Goal: Information Seeking & Learning: Learn about a topic

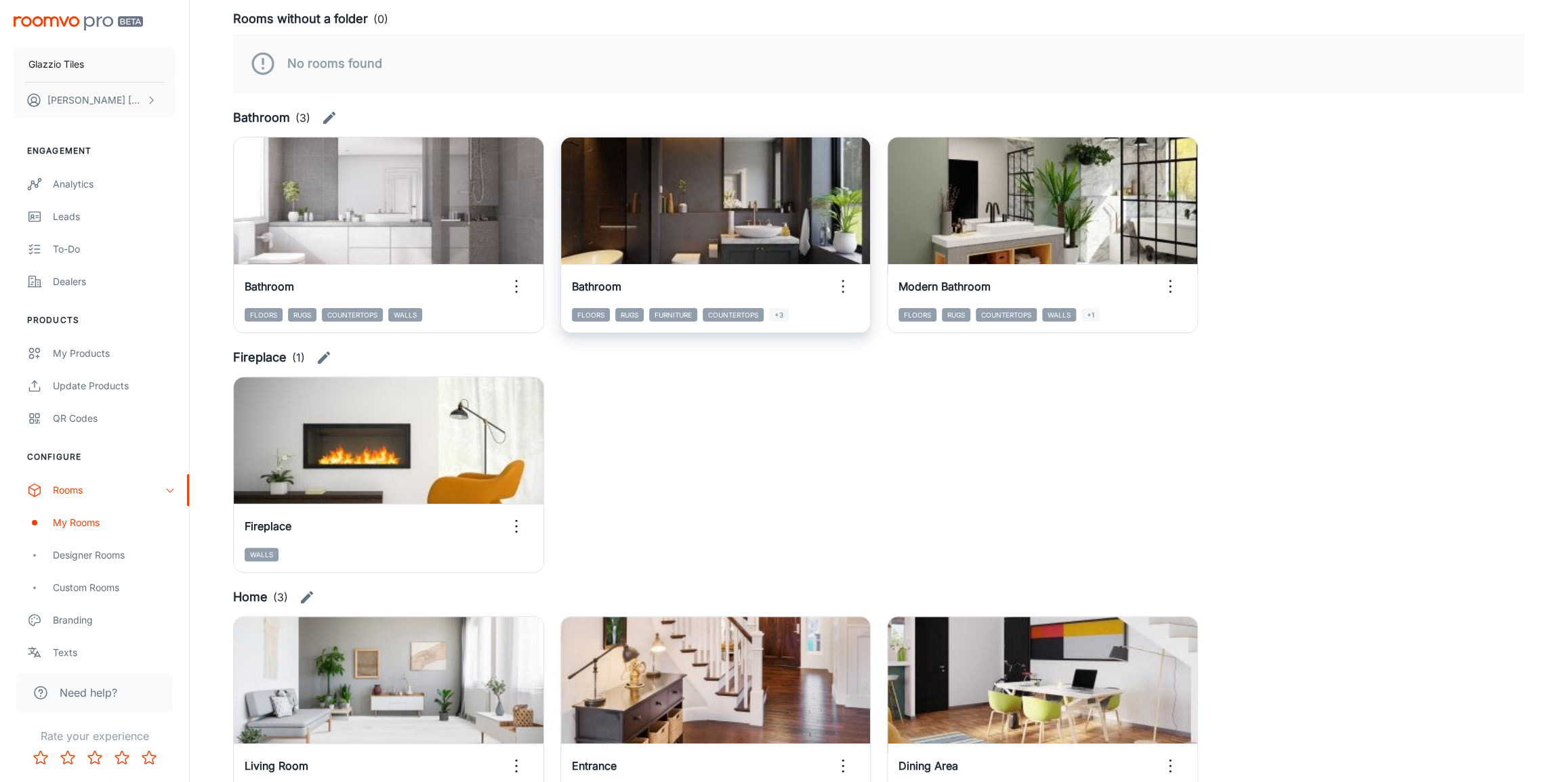
scroll to position [155, 0]
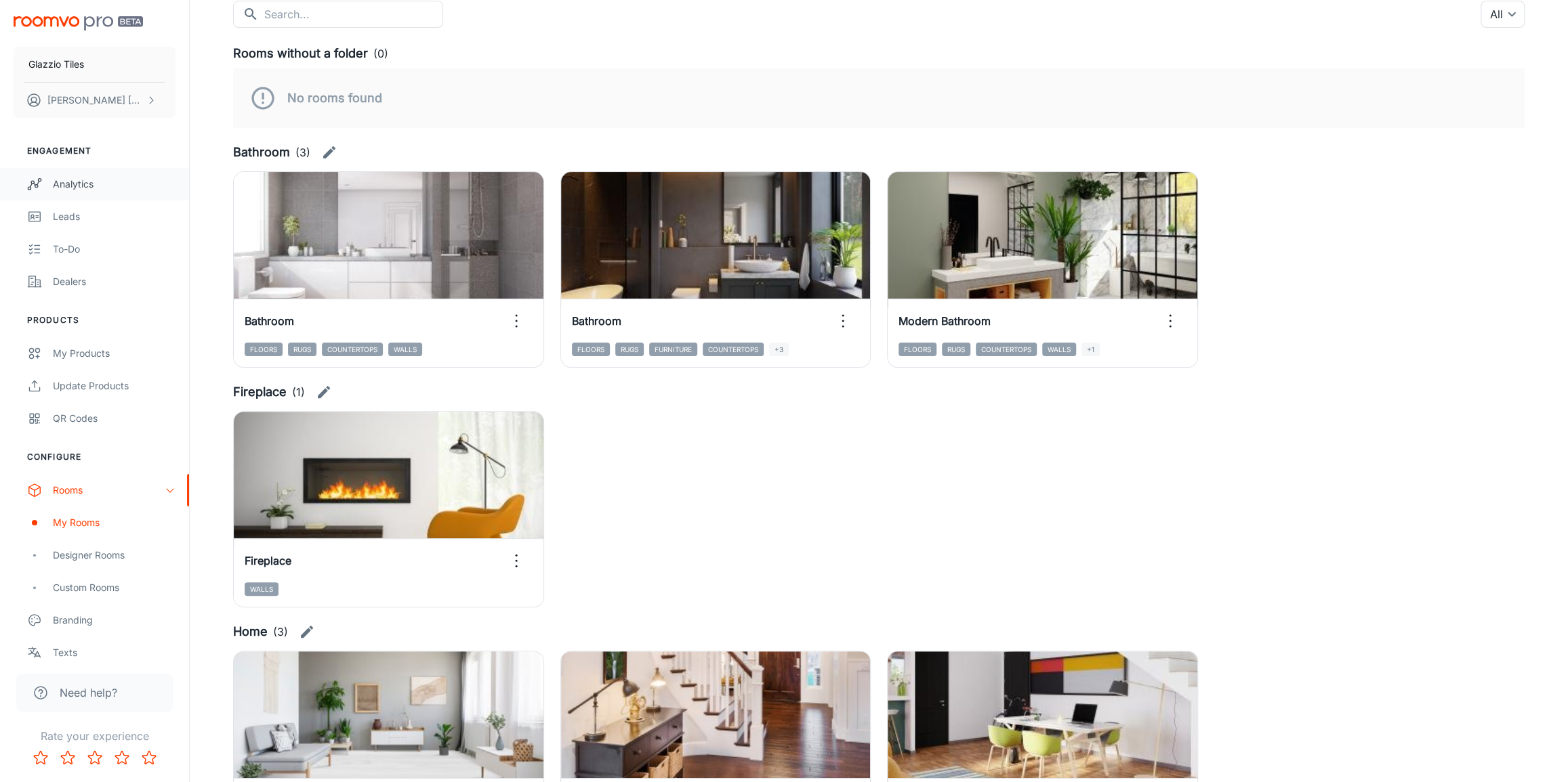
click at [73, 189] on div "Analytics" at bounding box center [114, 184] width 122 height 15
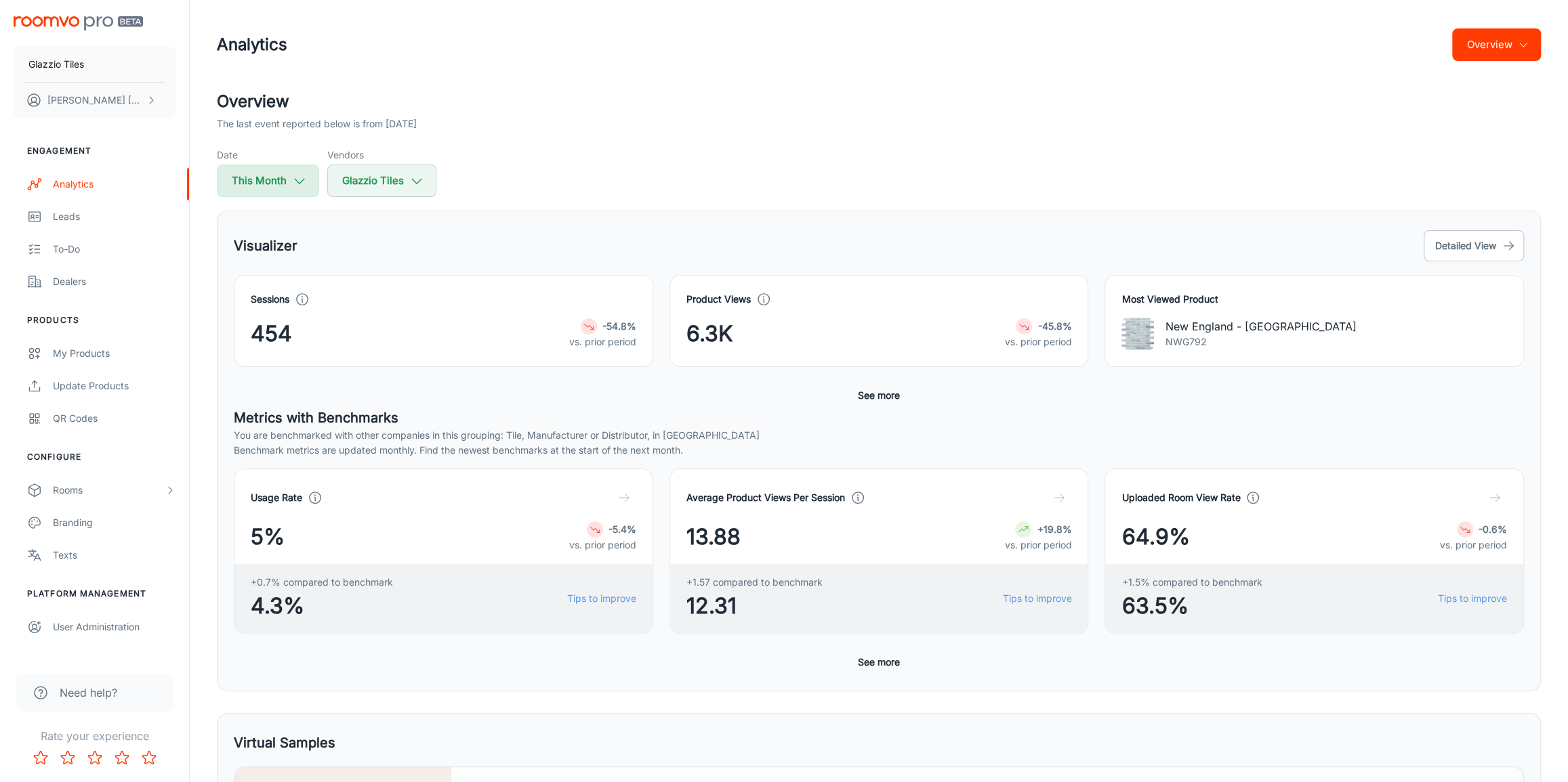
click at [308, 184] on button "This Month" at bounding box center [268, 180] width 102 height 33
select select "8"
select select "2025"
select select "8"
select select "2025"
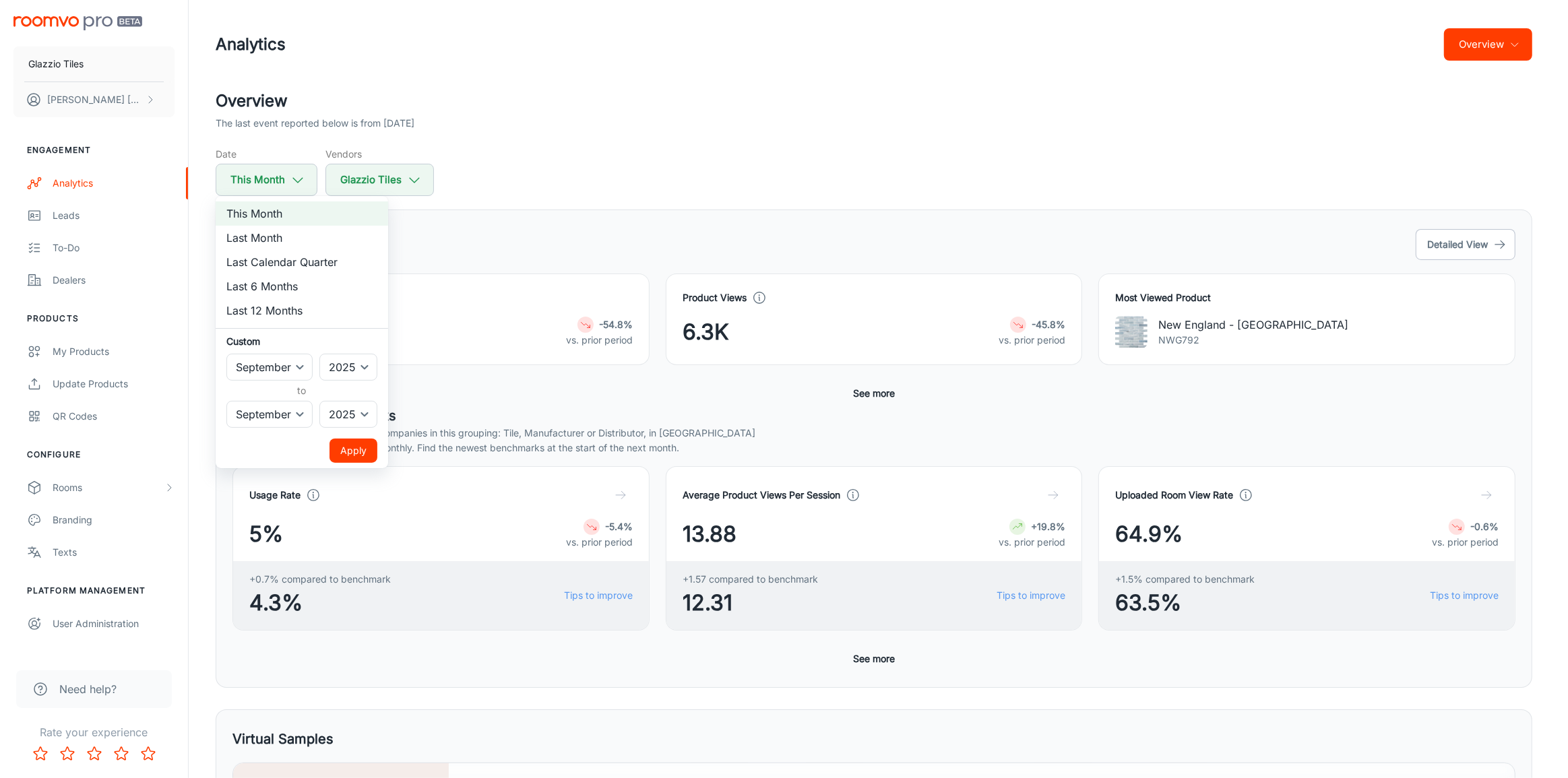
click at [289, 243] on li "Last Month" at bounding box center [302, 238] width 173 height 24
select select "7"
click at [375, 449] on button "Apply" at bounding box center [353, 450] width 48 height 24
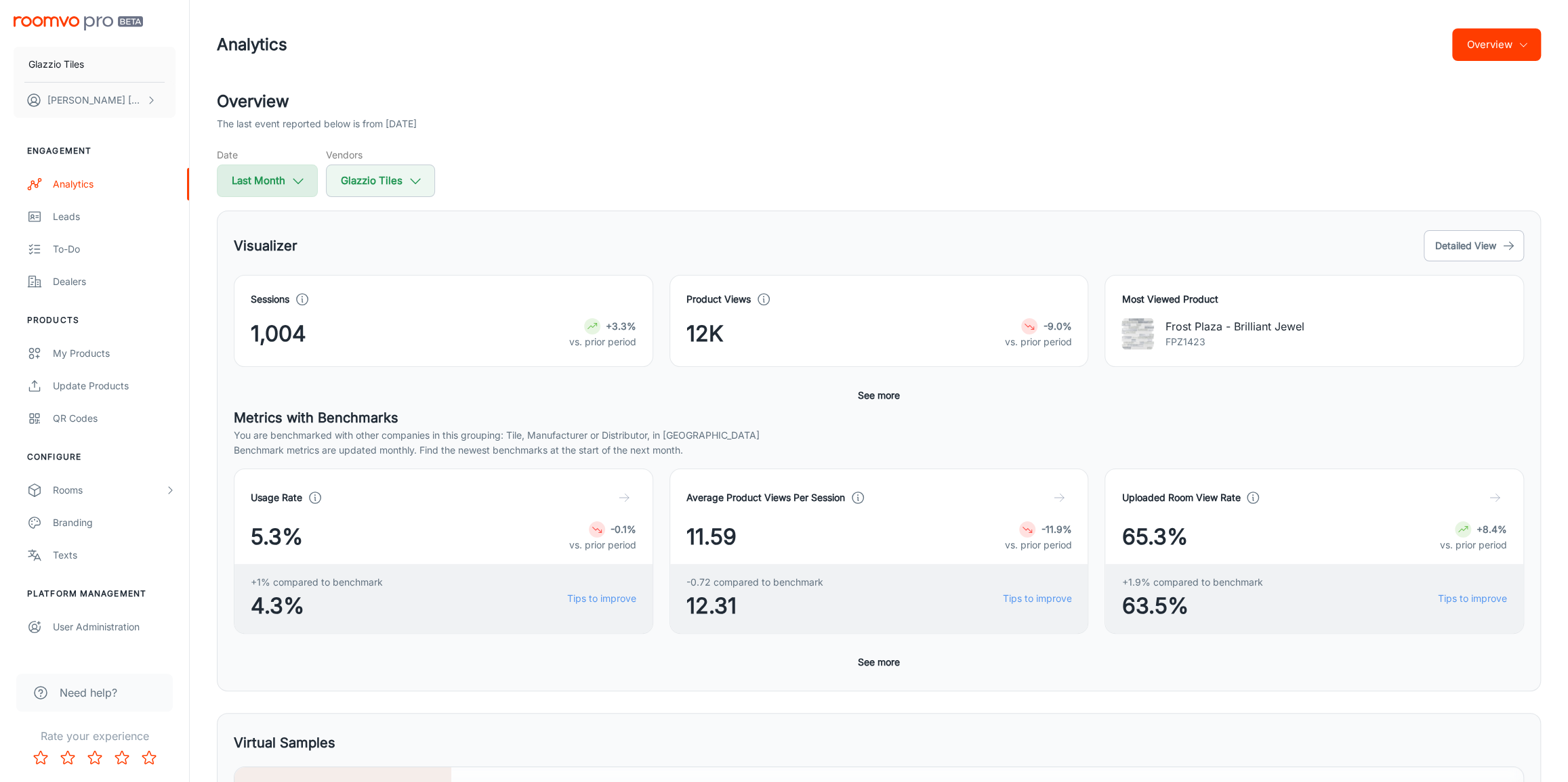
click at [278, 185] on button "Last Month" at bounding box center [267, 180] width 101 height 33
select select "7"
select select "2025"
select select "7"
select select "2025"
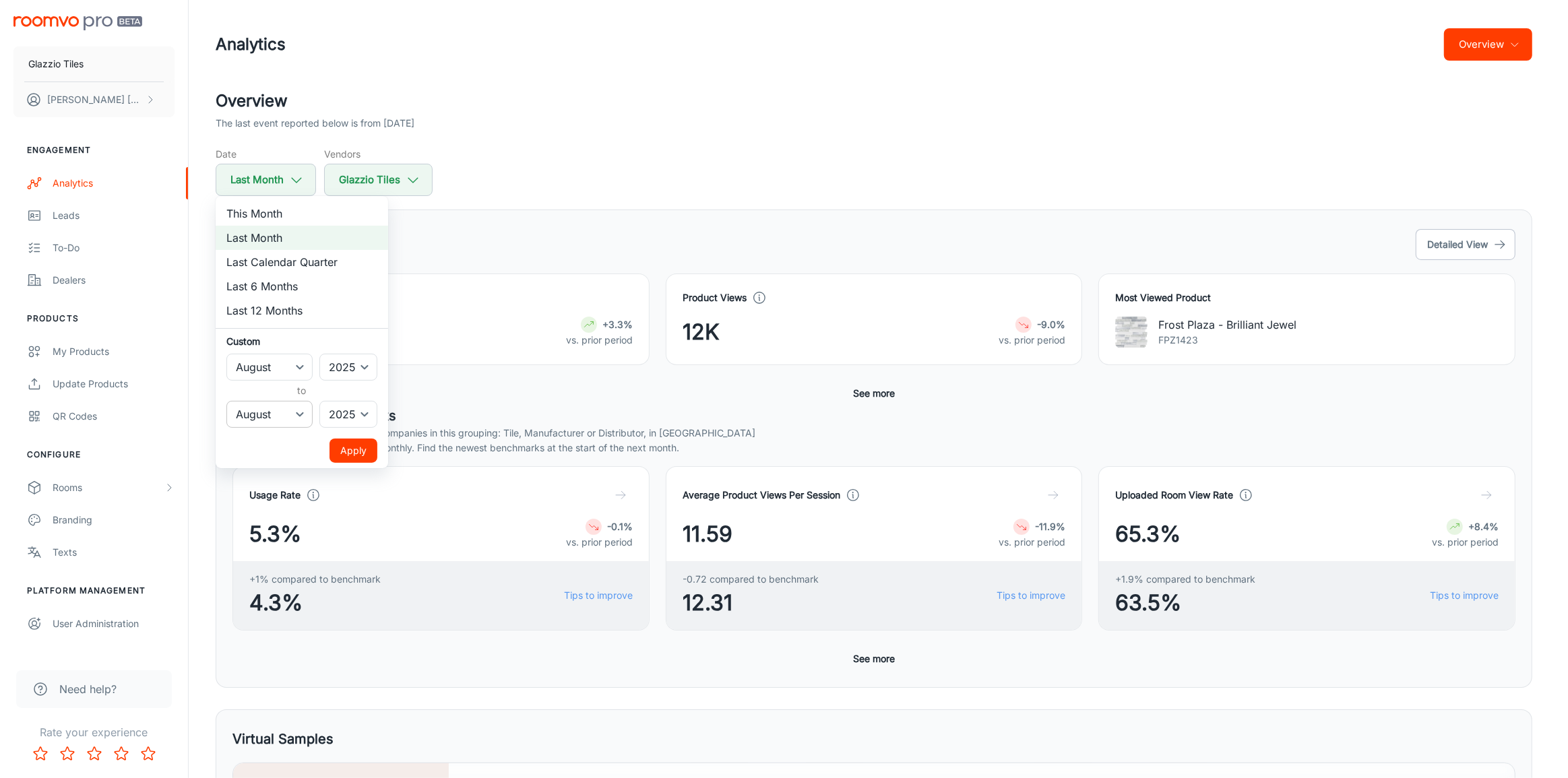
click at [309, 409] on select "January February March April May June July August September October November De…" at bounding box center [269, 414] width 86 height 27
click at [540, 198] on div at bounding box center [784, 389] width 1568 height 778
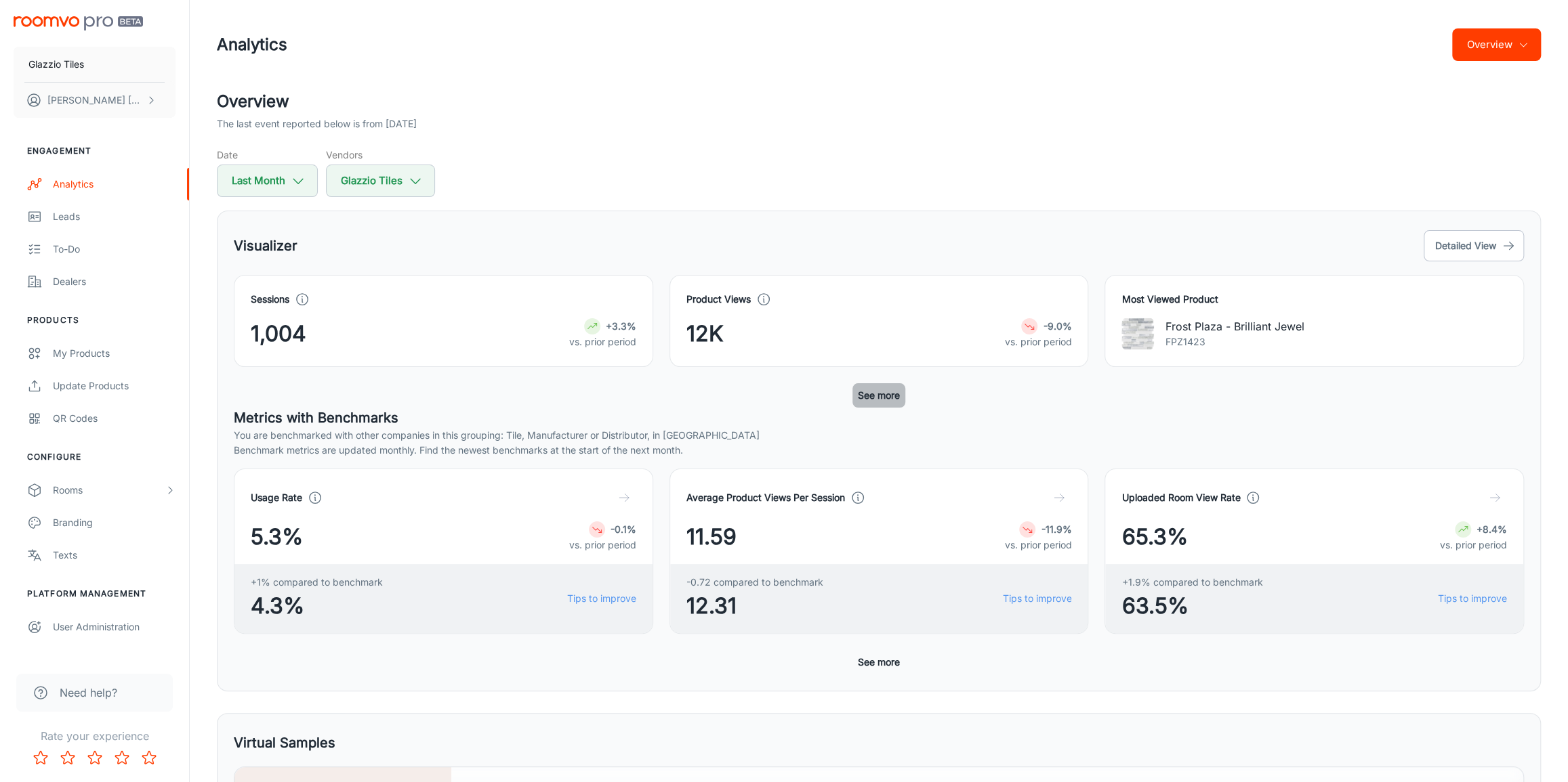
click at [875, 390] on button "See more" at bounding box center [879, 395] width 53 height 24
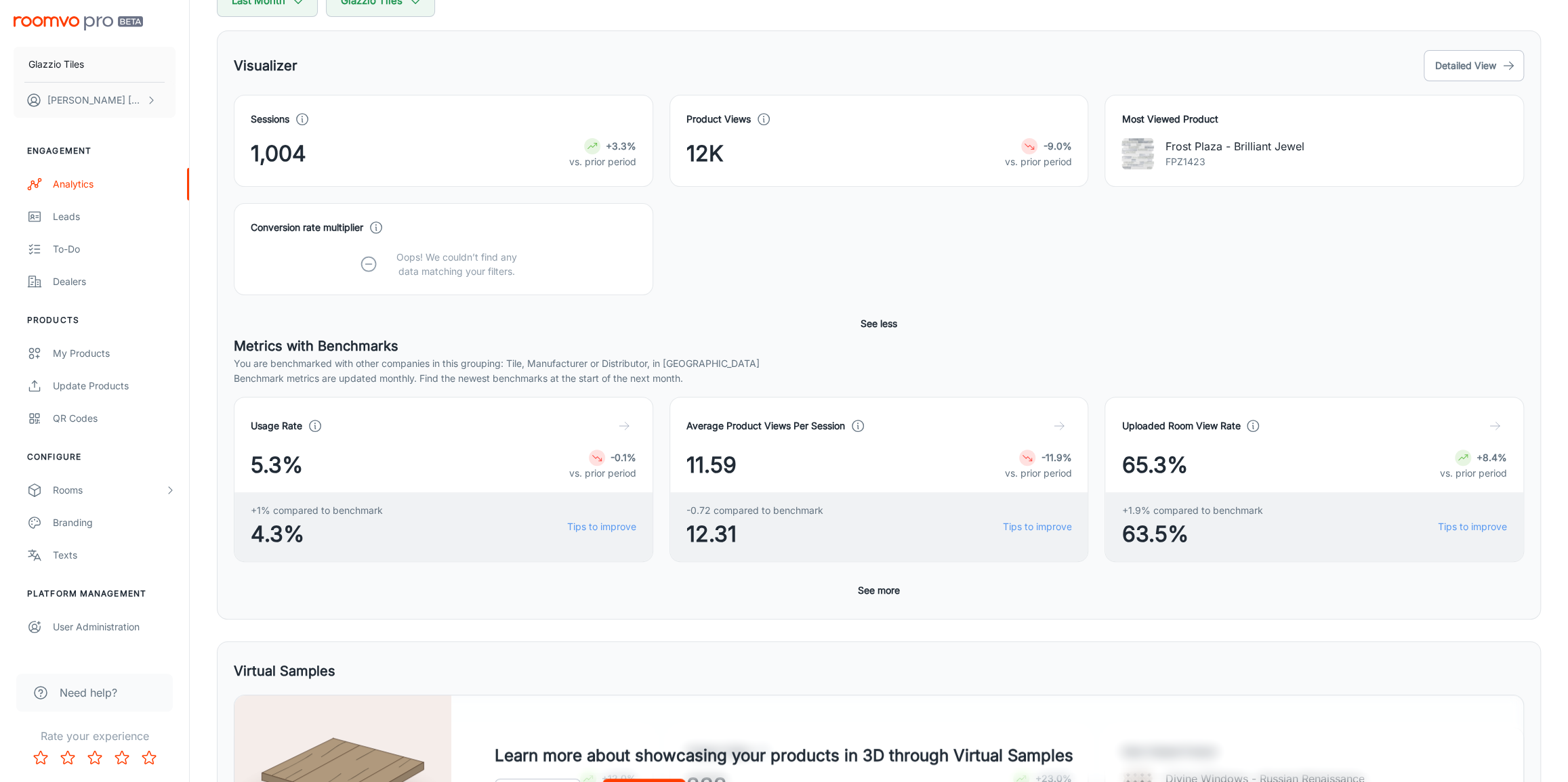
scroll to position [184, 0]
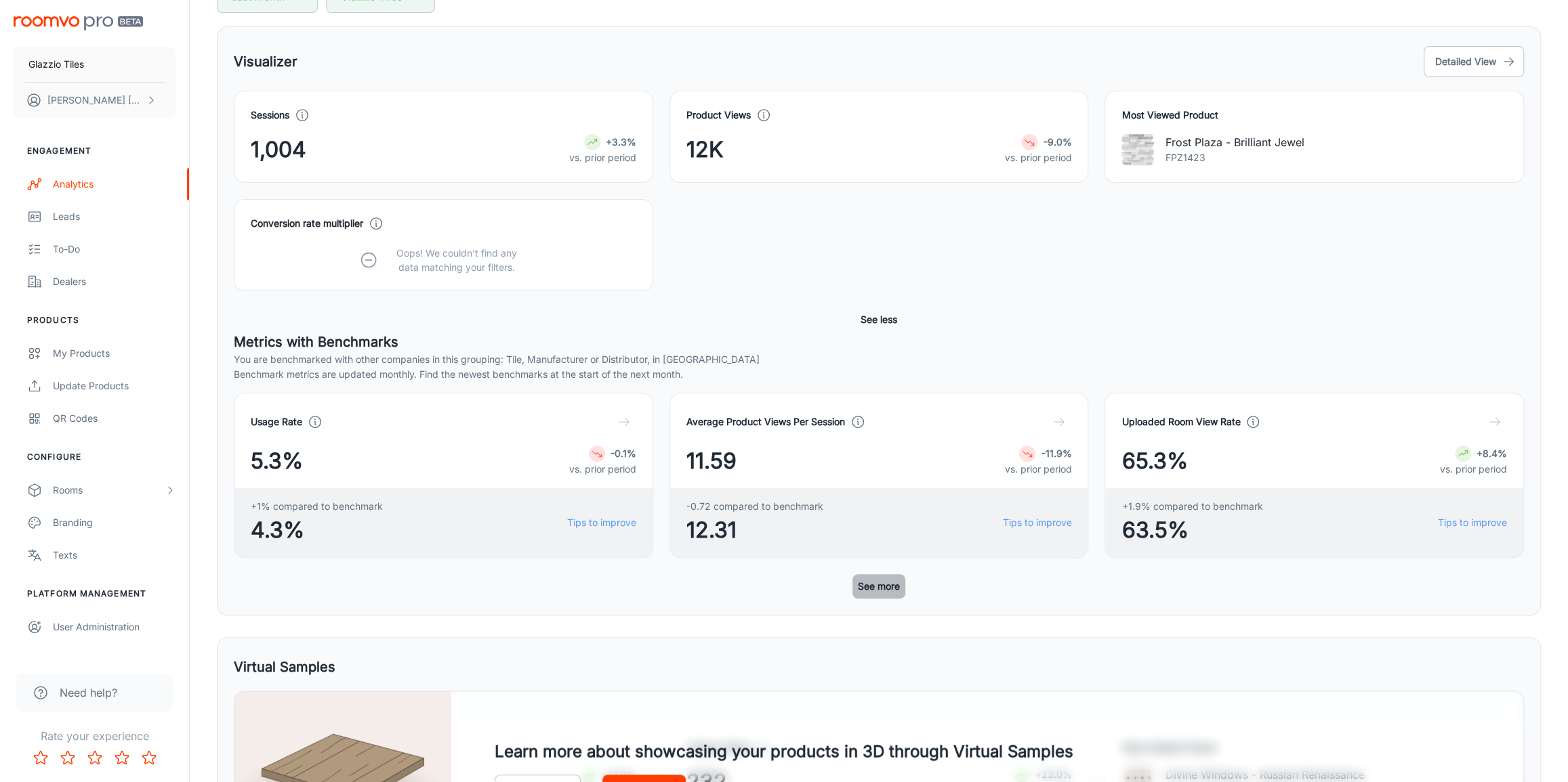
click at [874, 588] on button "See more" at bounding box center [879, 586] width 53 height 24
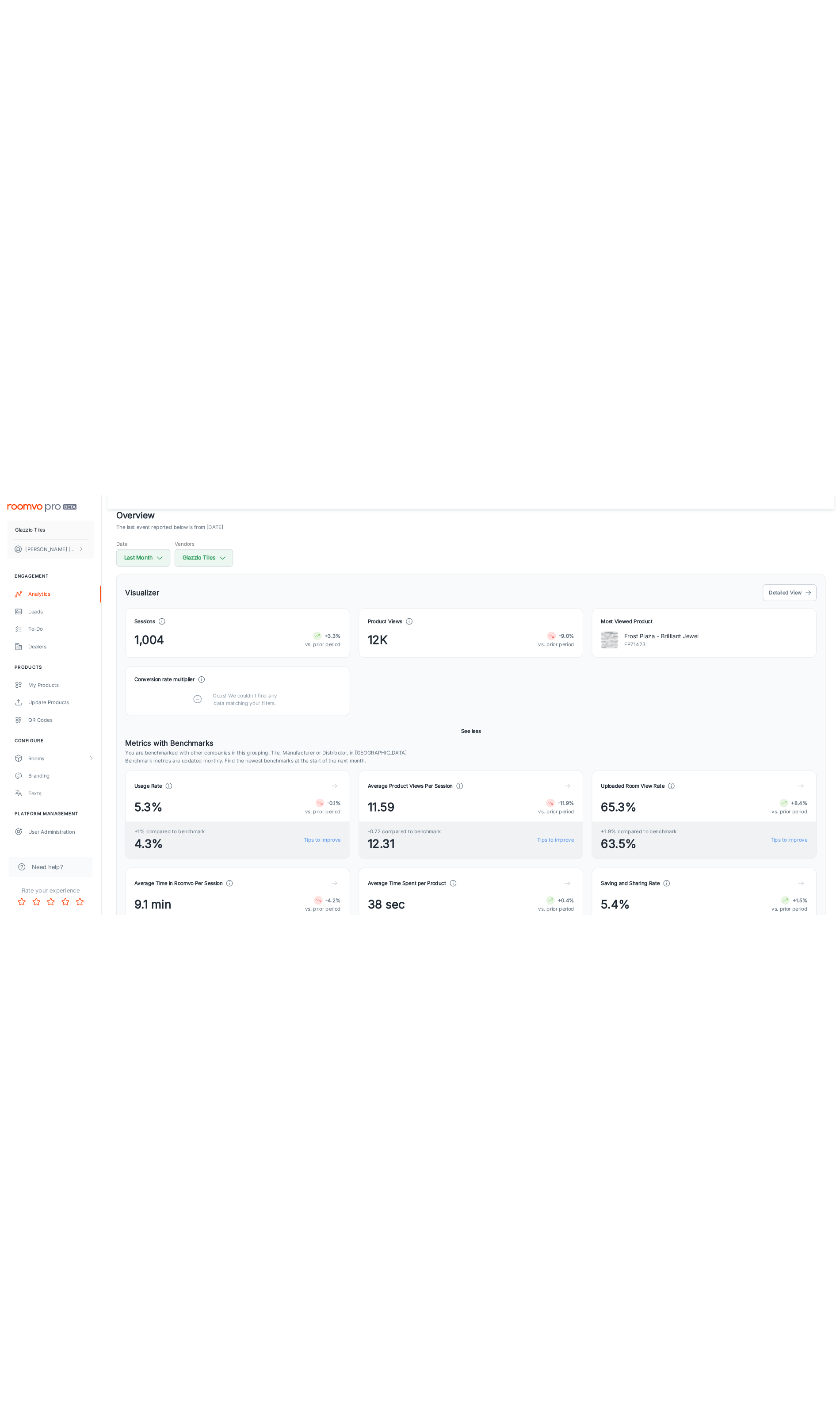
scroll to position [0, 0]
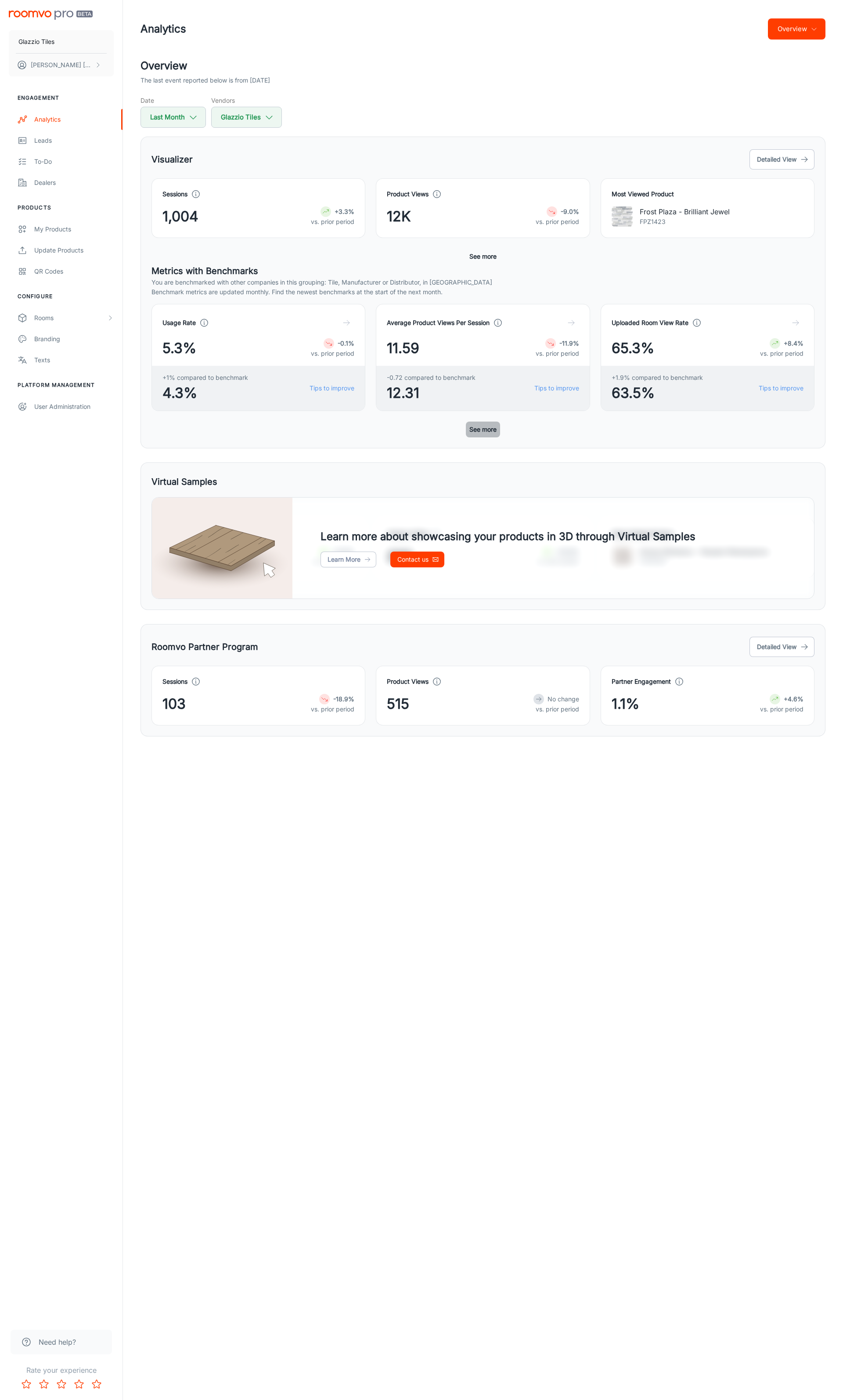
click at [491, 432] on button "See more" at bounding box center [483, 429] width 34 height 16
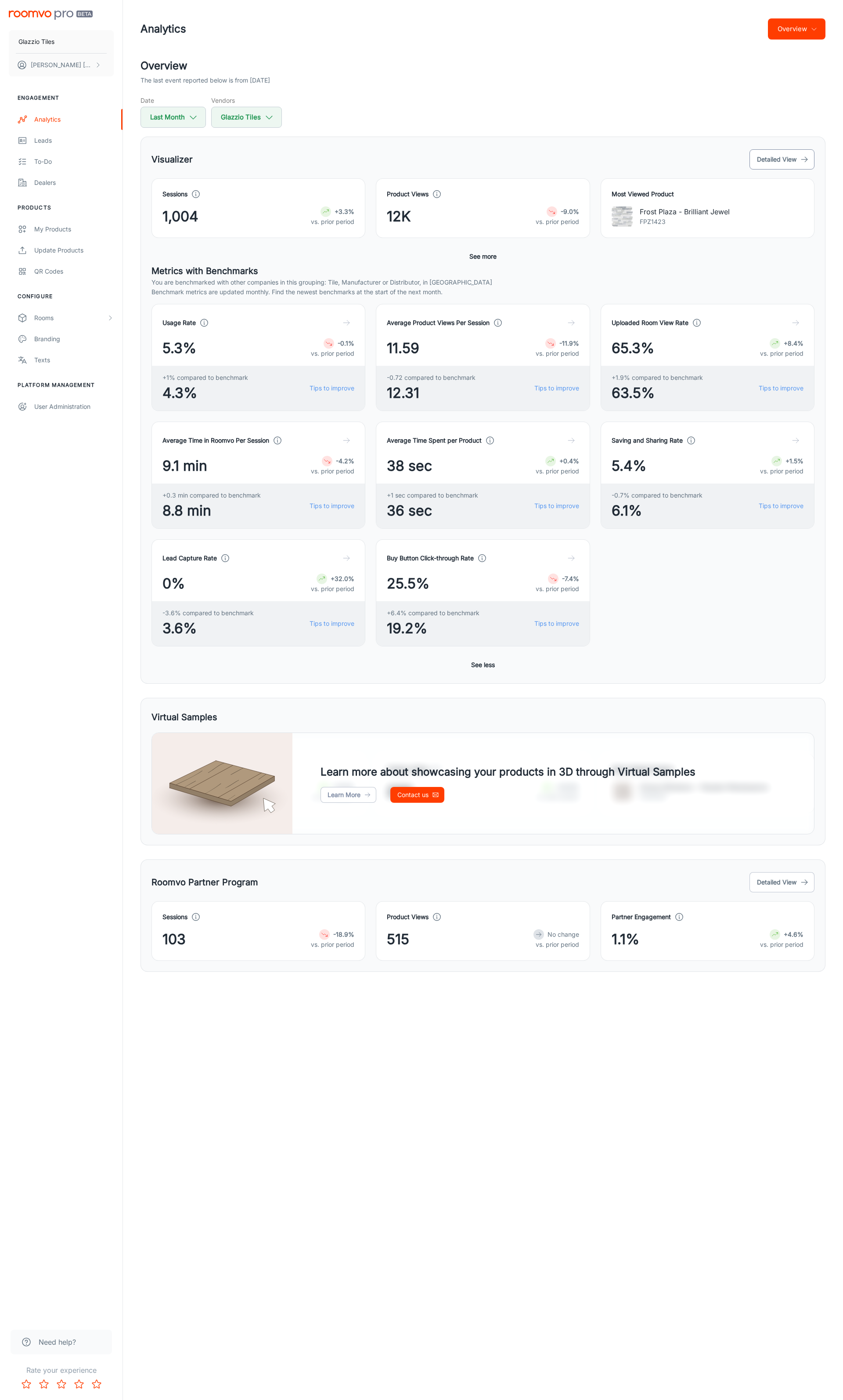
click at [784, 160] on button "Detailed View" at bounding box center [782, 159] width 65 height 20
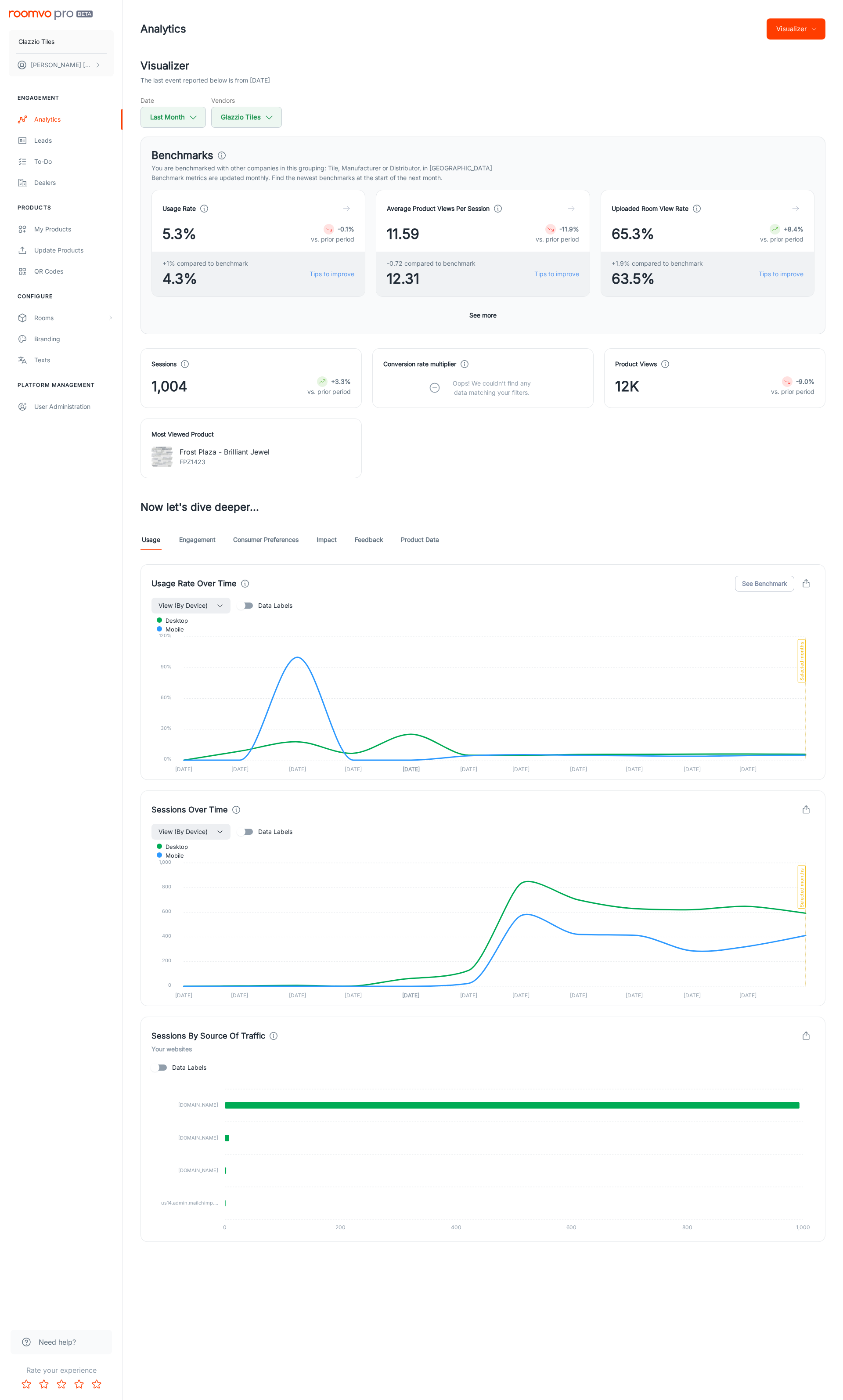
click at [209, 507] on link "Engagement" at bounding box center [197, 540] width 36 height 21
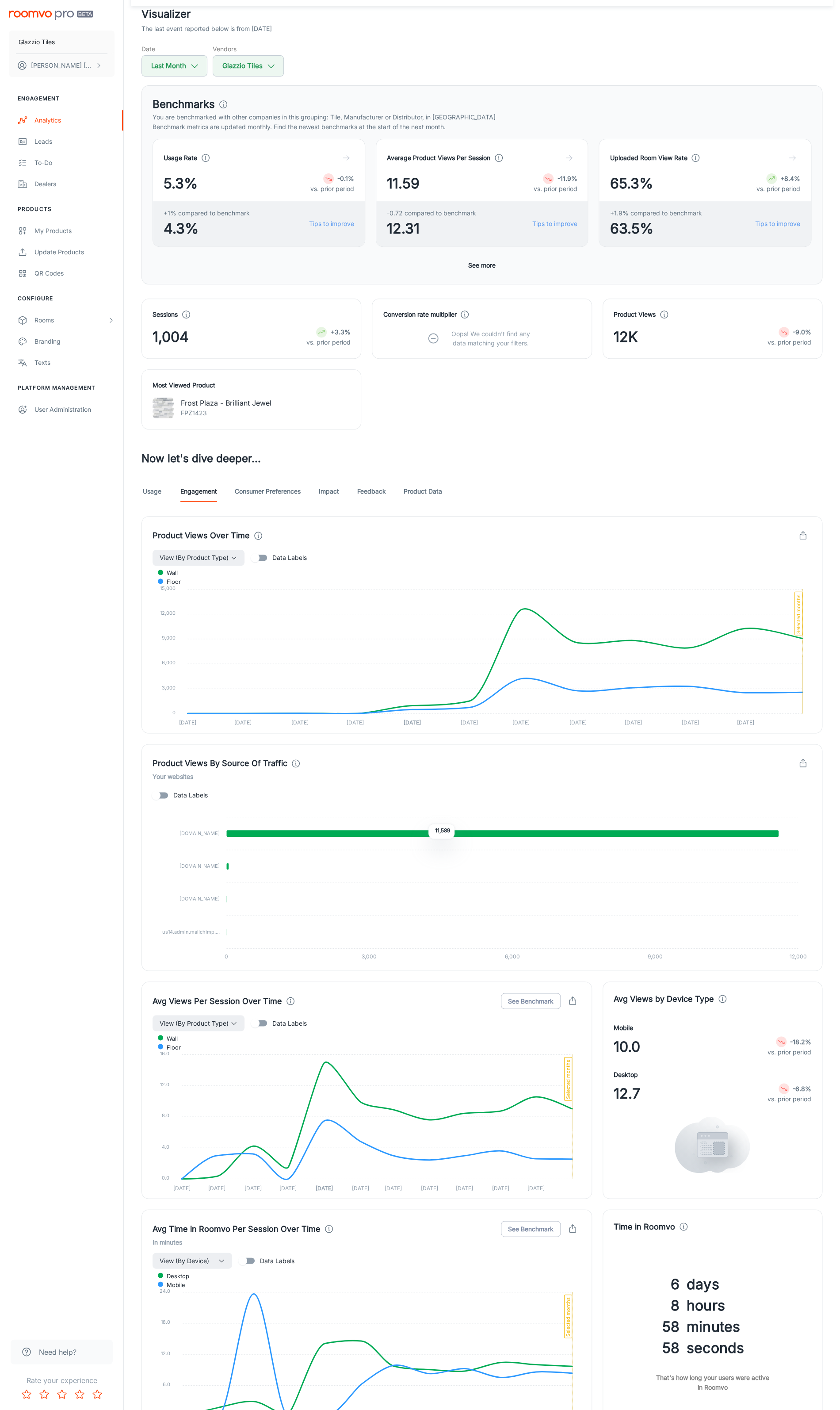
scroll to position [43, 0]
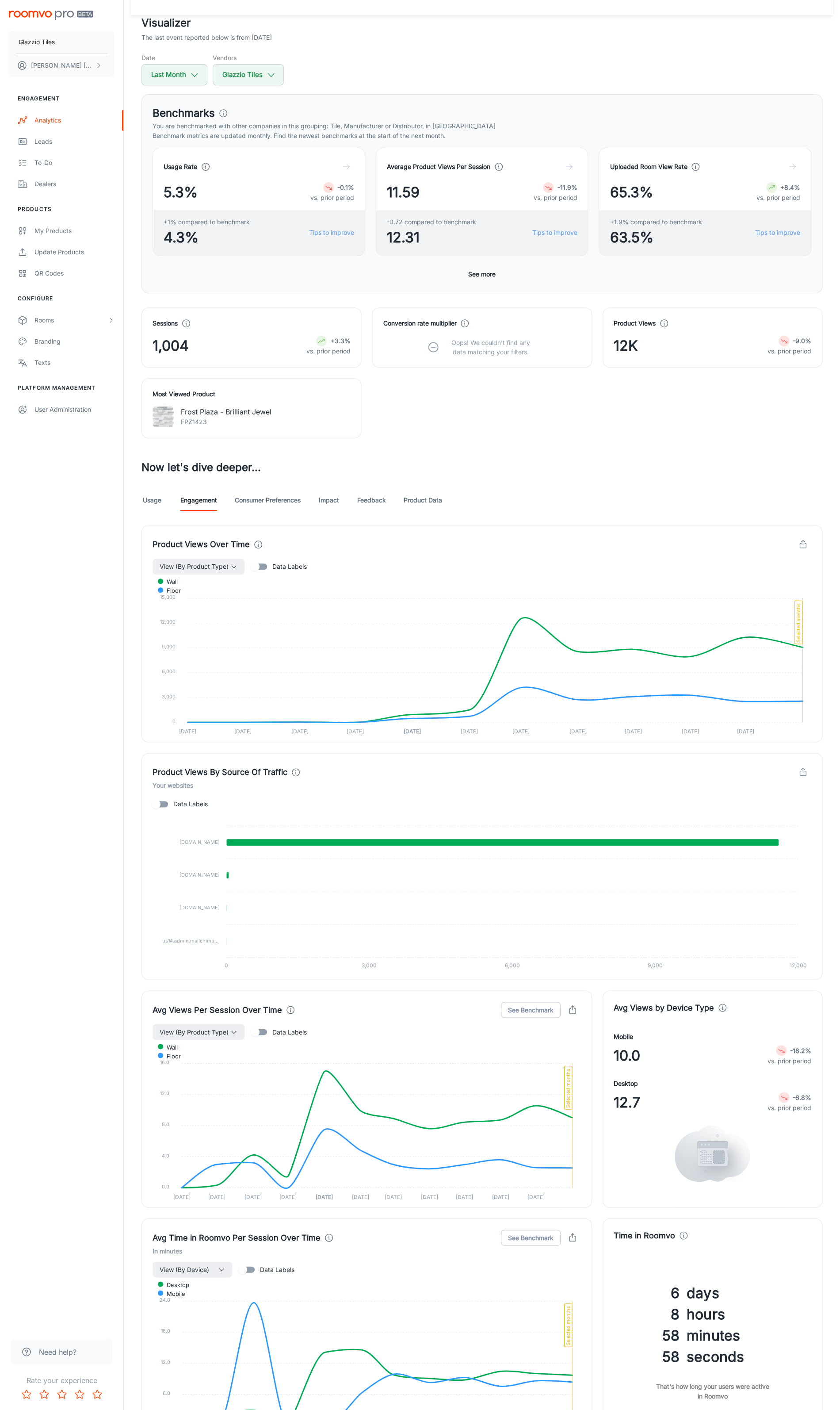
click at [276, 494] on link "Consumer Preferences" at bounding box center [268, 500] width 66 height 21
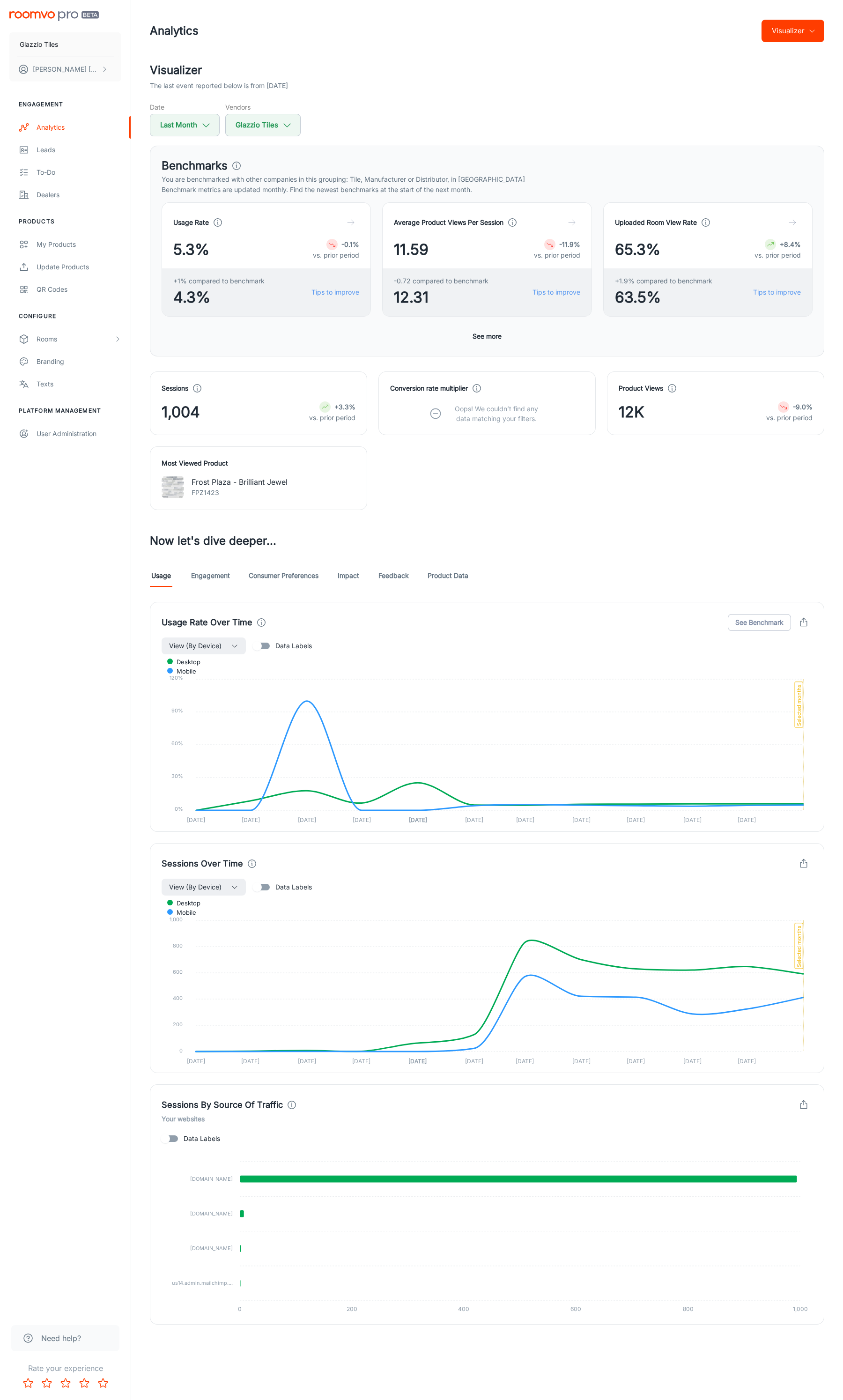
click at [227, 540] on div "Visualizer The last event reported below is from [DATE] Date Last Month Vendors…" at bounding box center [487, 693] width 697 height 1263
click at [225, 540] on link "Engagement" at bounding box center [210, 576] width 39 height 23
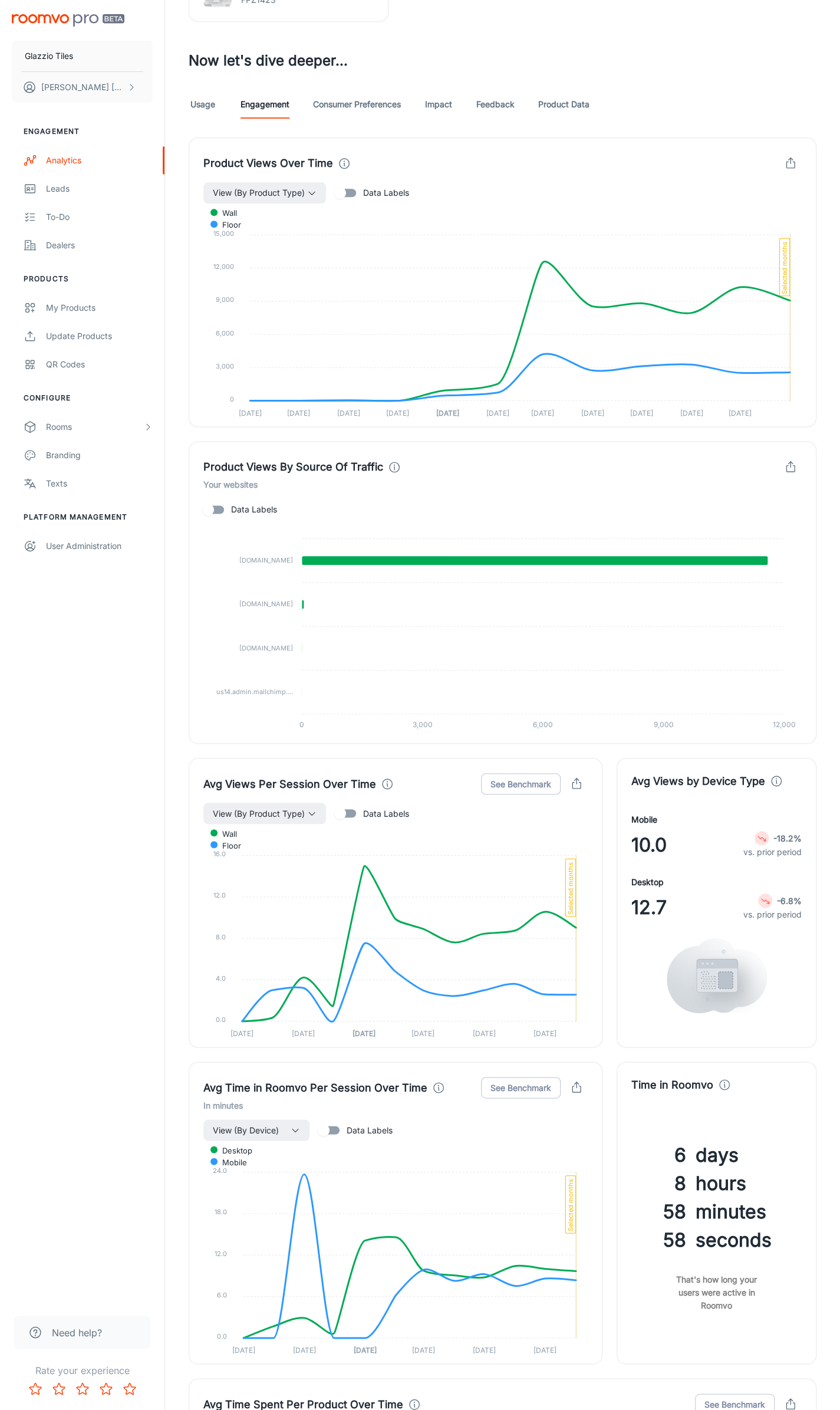
scroll to position [530, 0]
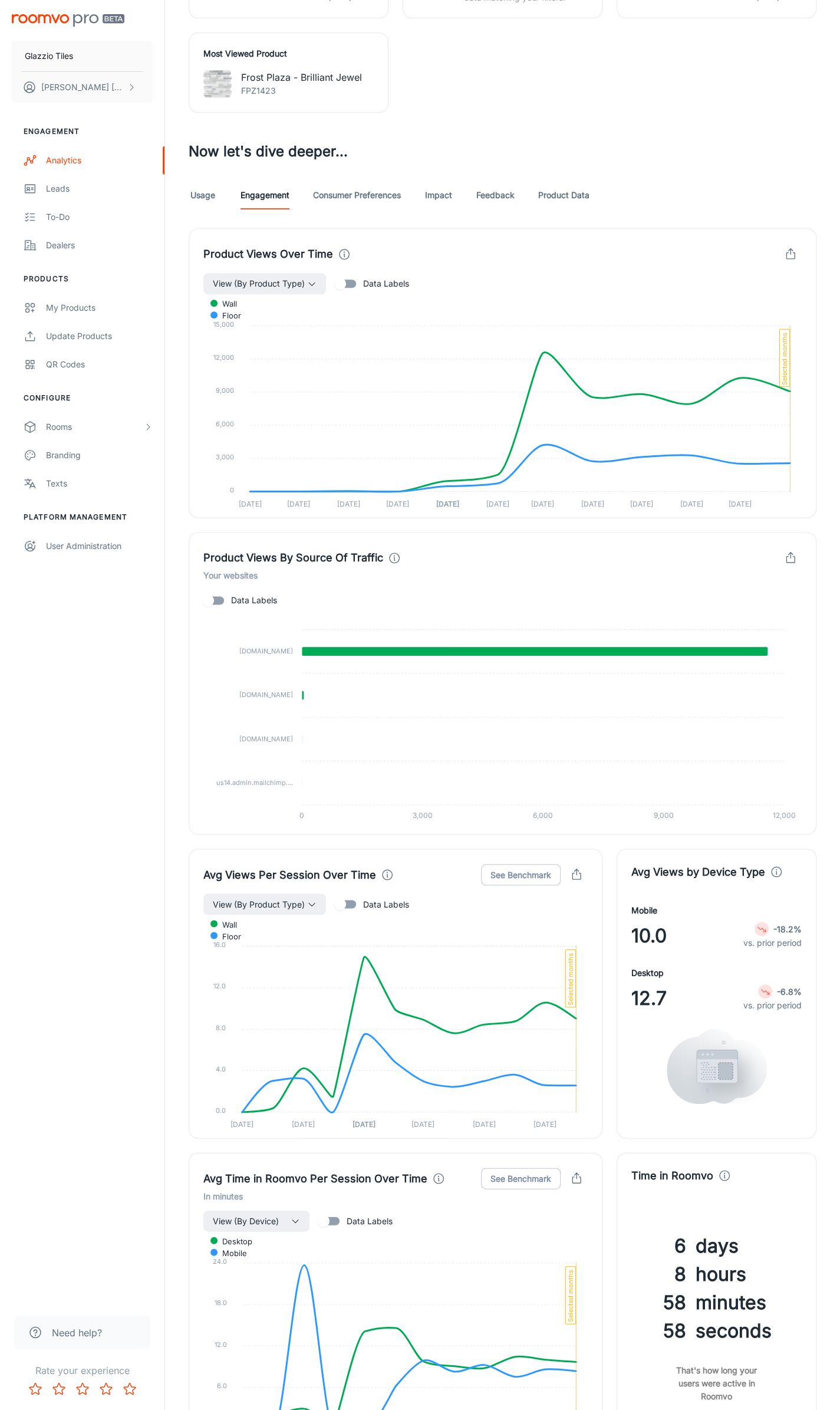
click at [353, 197] on link "Consumer Preferences" at bounding box center [357, 195] width 88 height 28
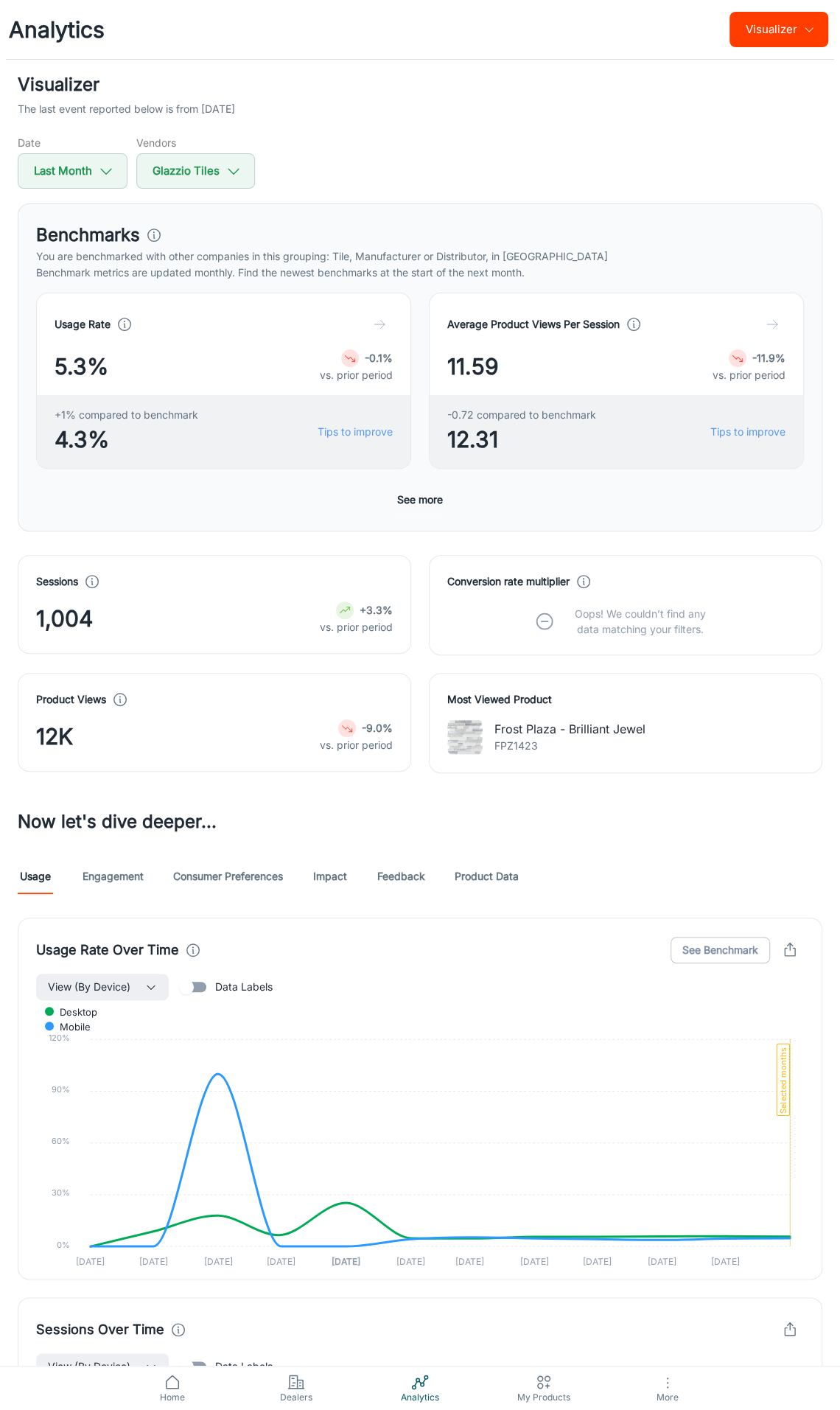
click at [430, 499] on button "See more" at bounding box center [420, 499] width 57 height 26
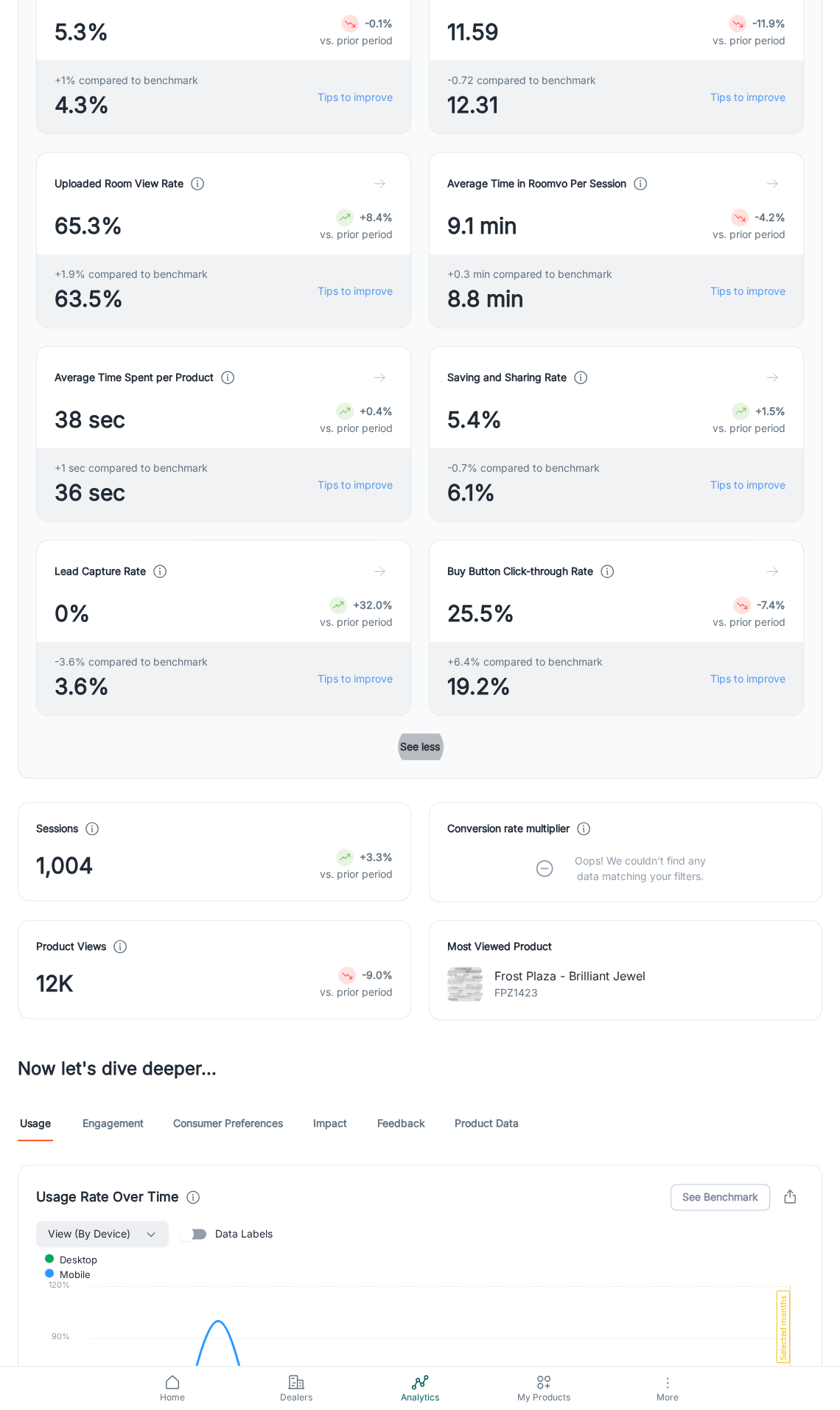
scroll to position [589, 0]
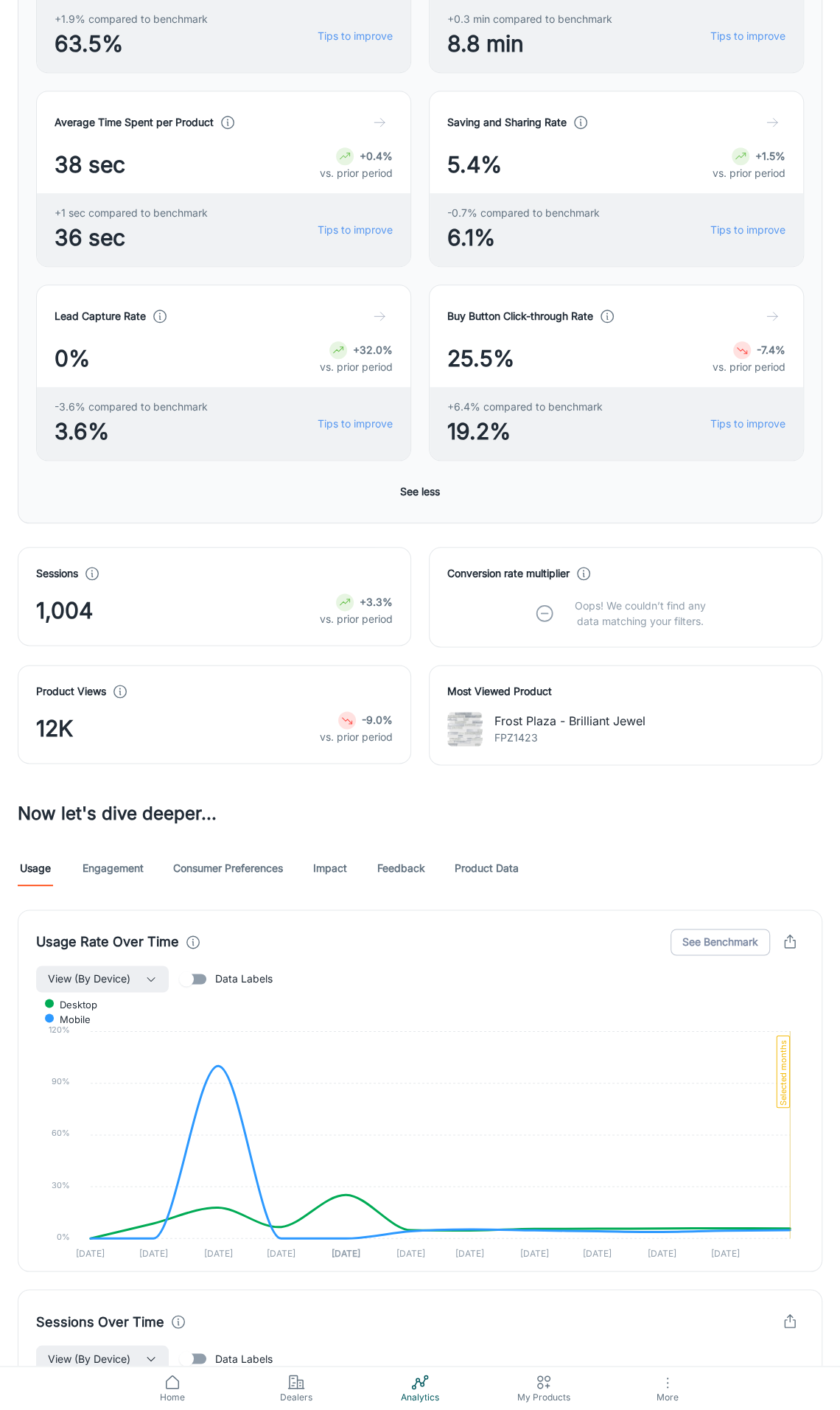
click at [222, 850] on link "Consumer Preferences" at bounding box center [228, 867] width 109 height 36
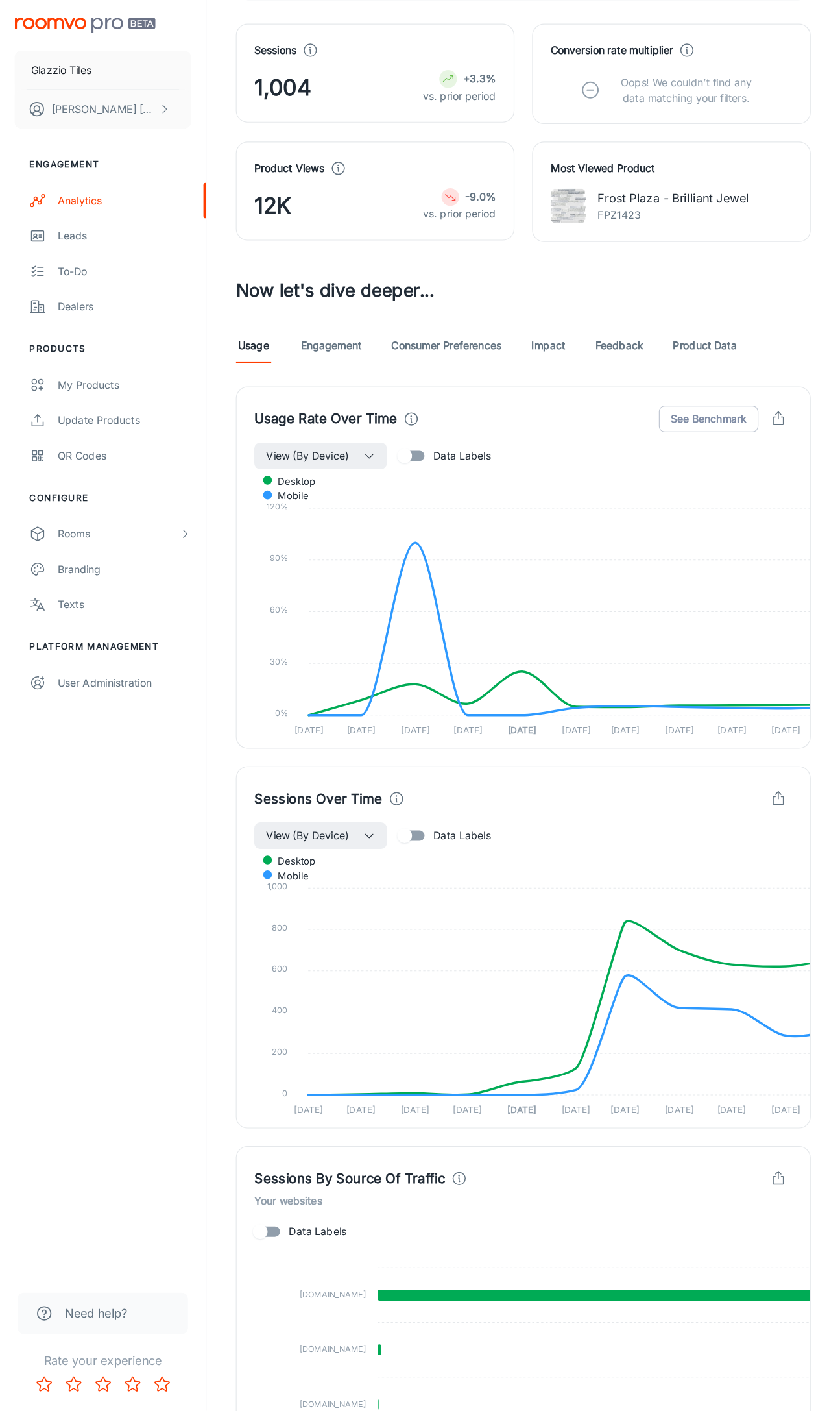
scroll to position [471, 0]
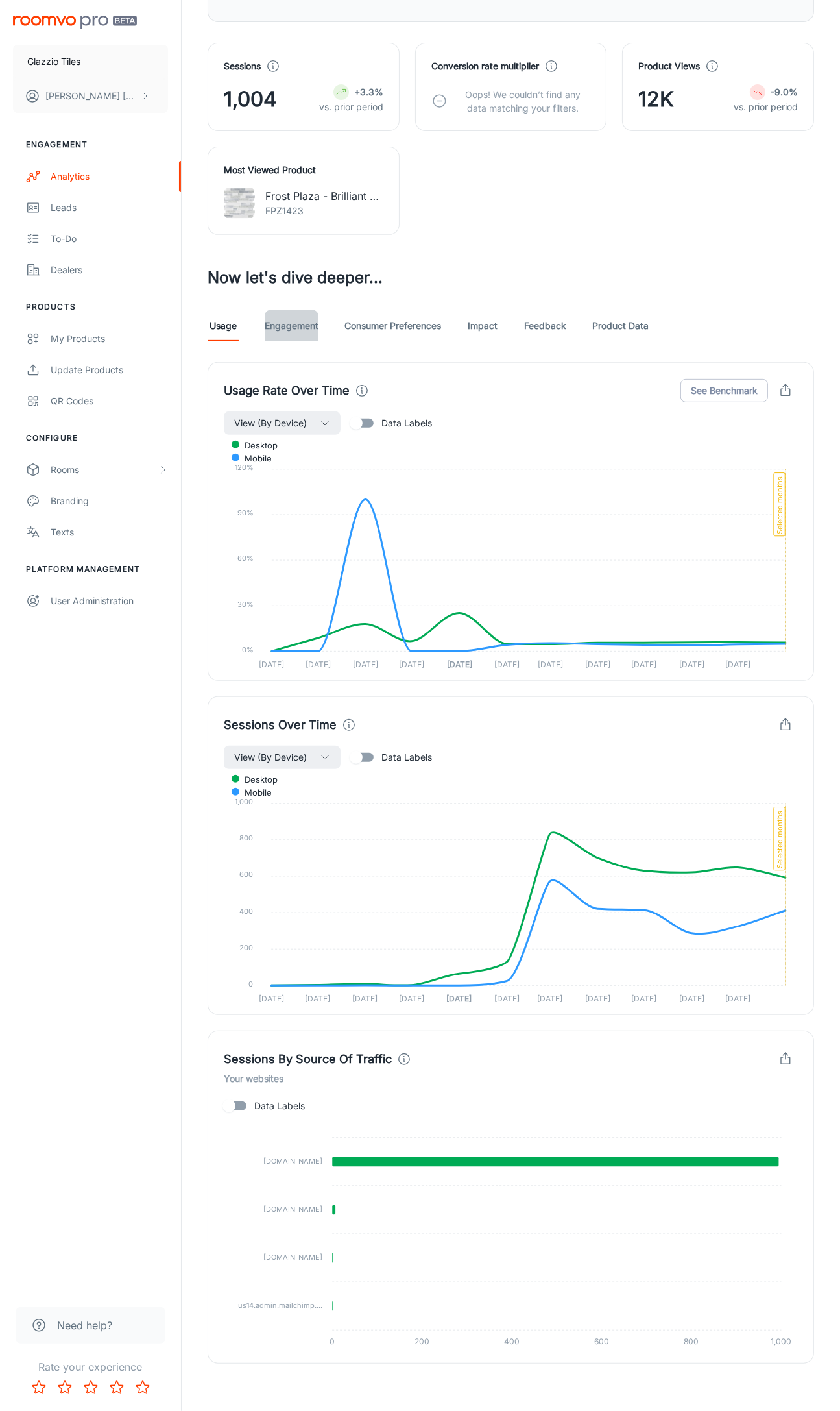
click at [294, 326] on link "Engagement" at bounding box center [292, 325] width 54 height 31
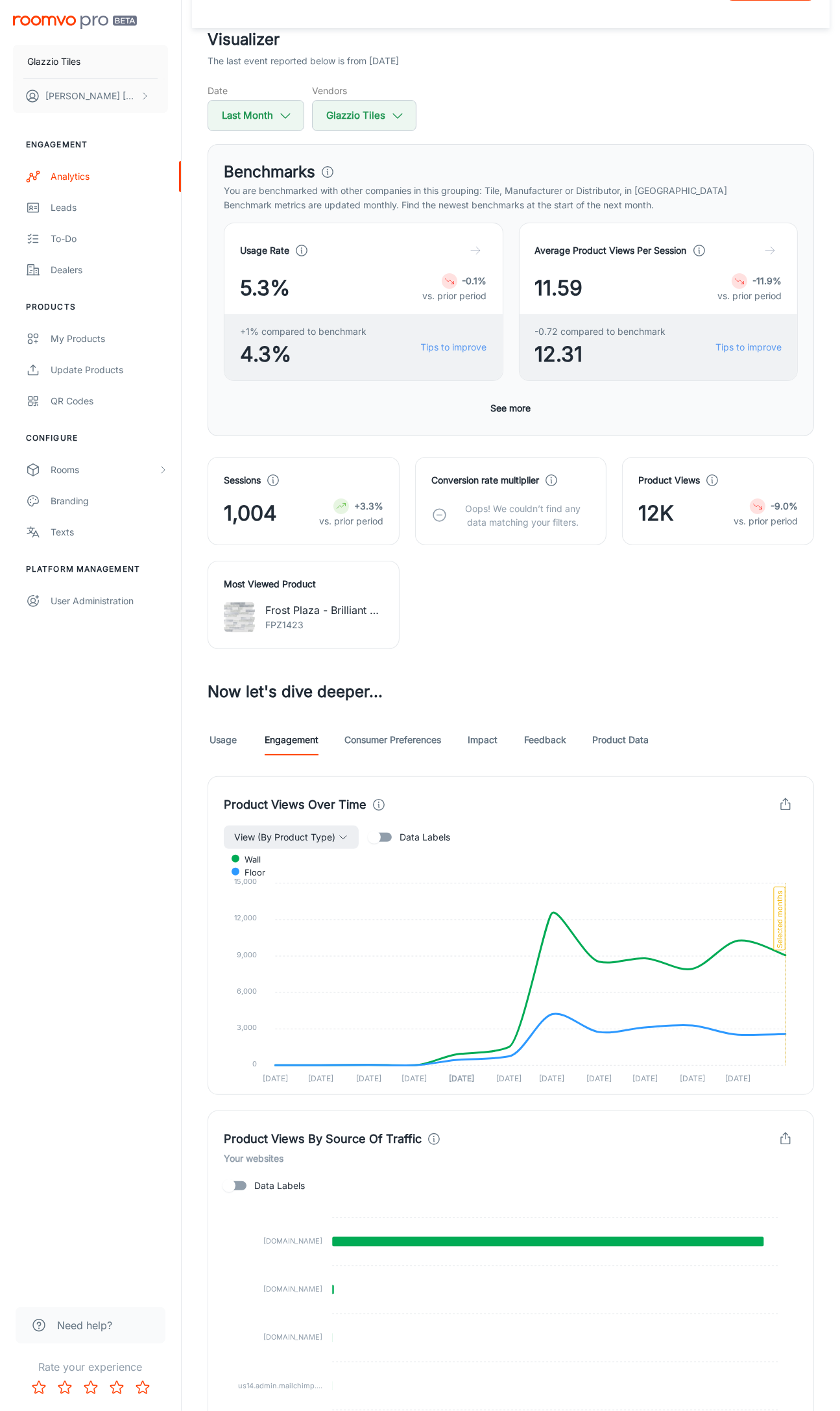
scroll to position [59, 0]
click at [424, 735] on link "Consumer Preferences" at bounding box center [393, 739] width 96 height 31
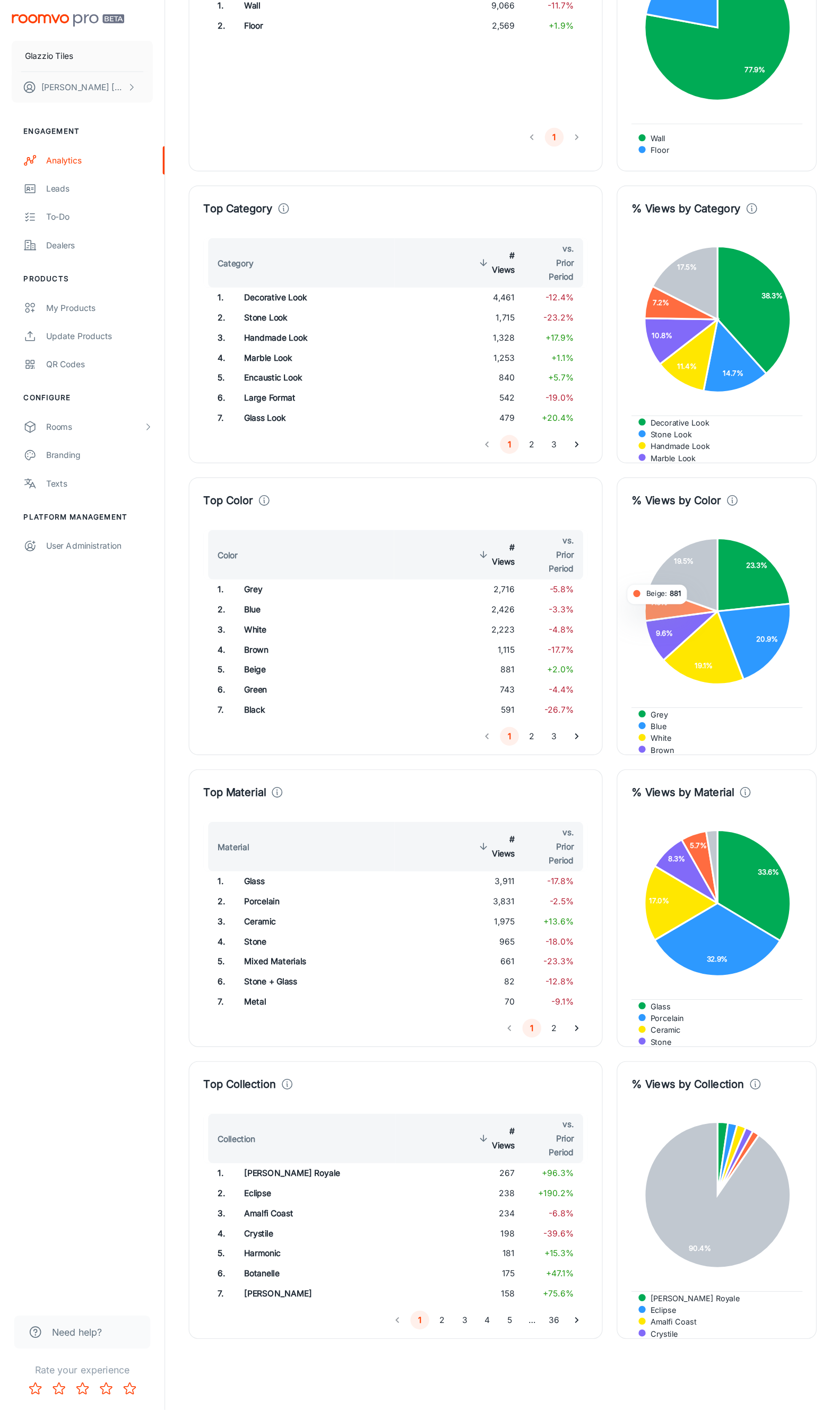
scroll to position [726, 0]
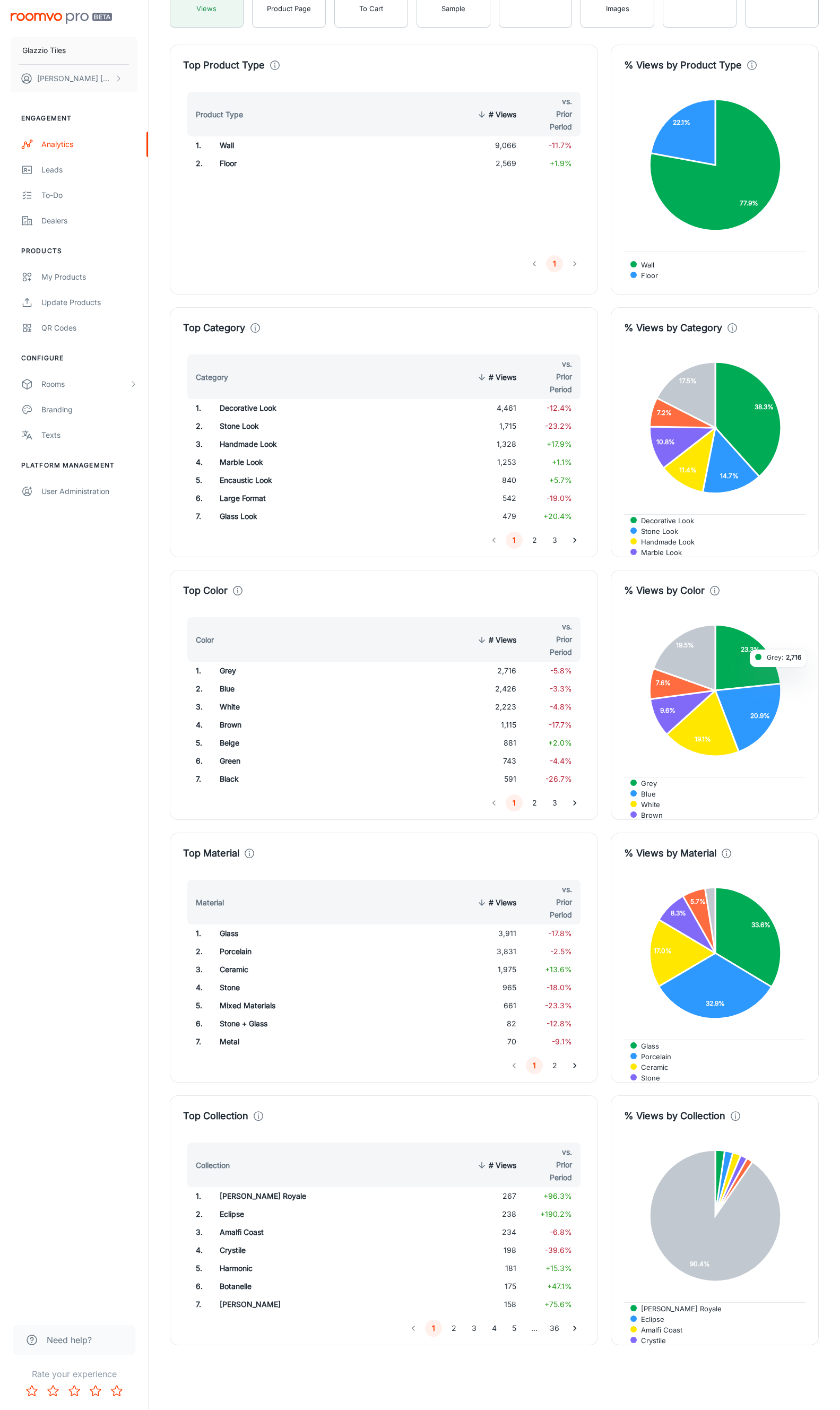
click at [732, 565] on div "% Views by Color Grey Blue White Brown Beige 10 others 23.3% 20.9% 19.1% 9.6% 7…" at bounding box center [709, 688] width 221 height 263
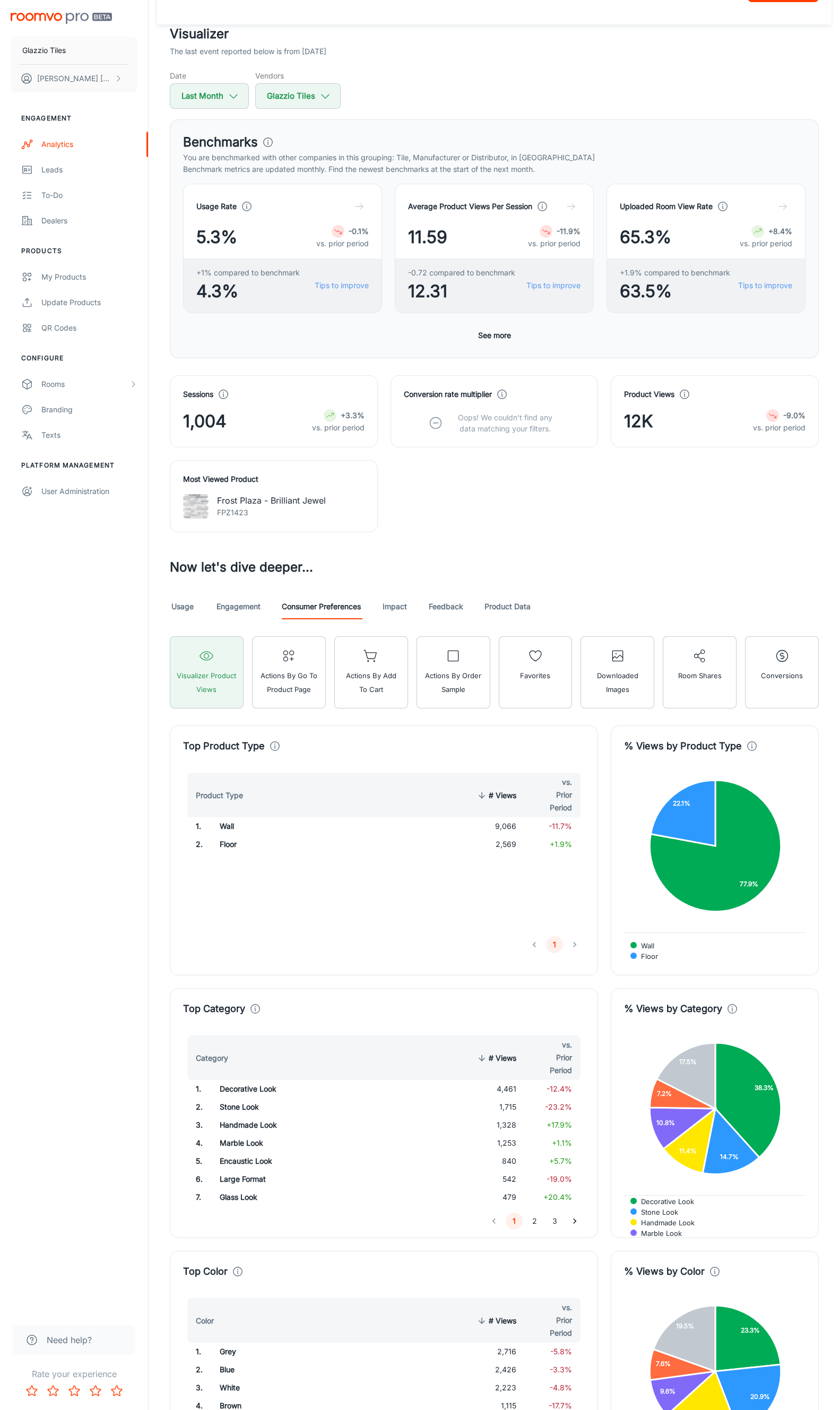
scroll to position [0, 0]
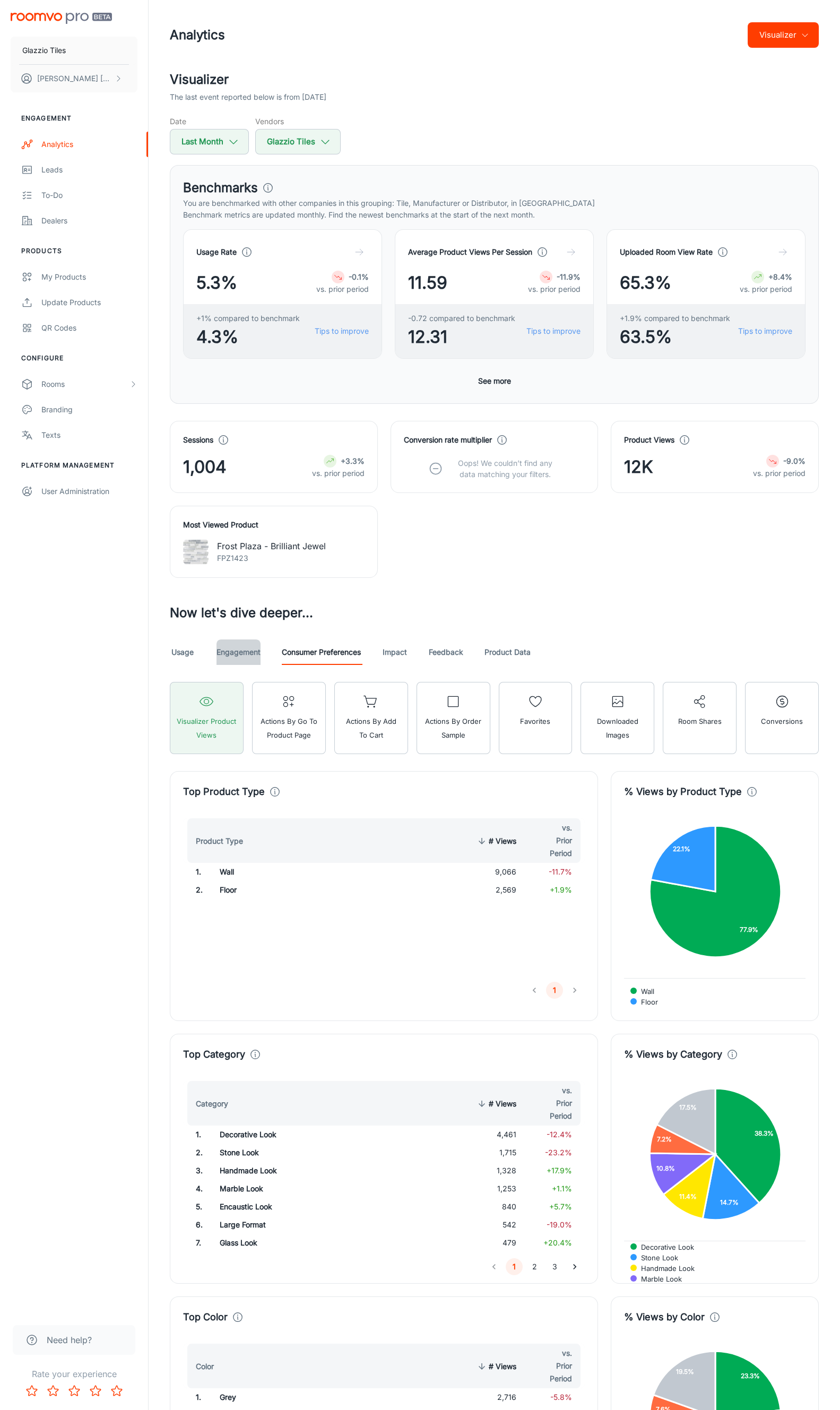
click at [225, 612] on link "Engagement" at bounding box center [238, 652] width 44 height 26
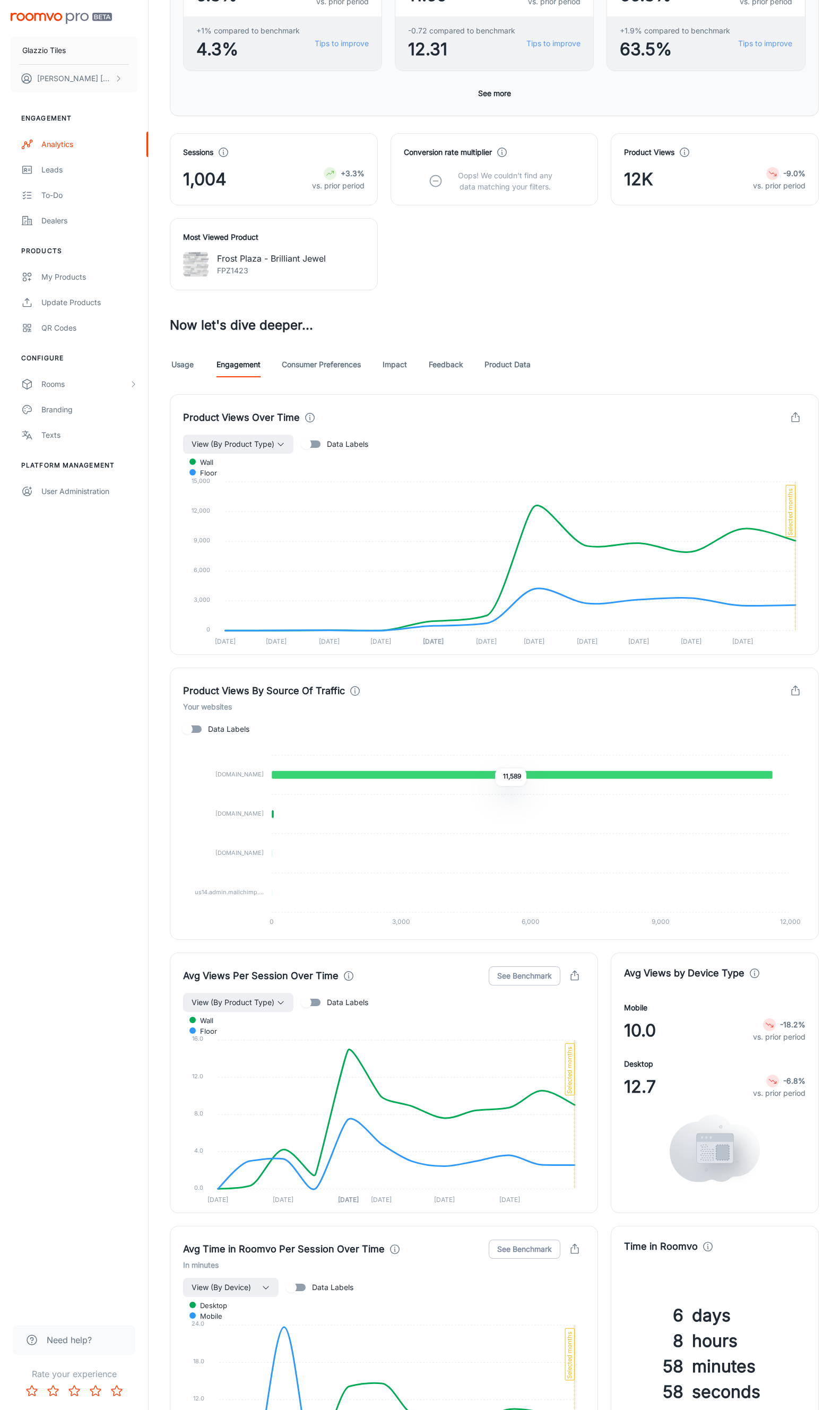
scroll to position [284, 0]
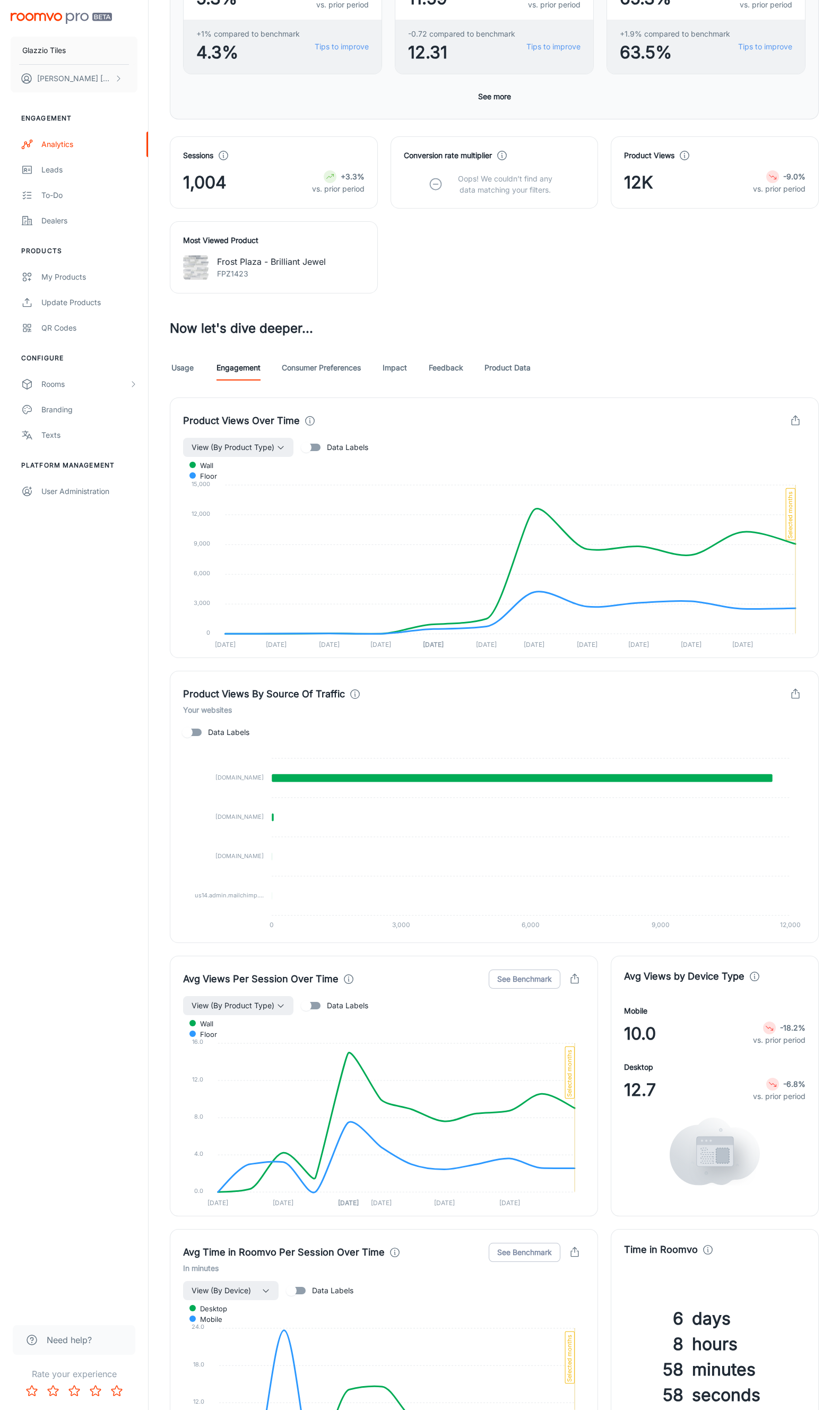
click at [192, 372] on link "Usage" at bounding box center [183, 368] width 26 height 26
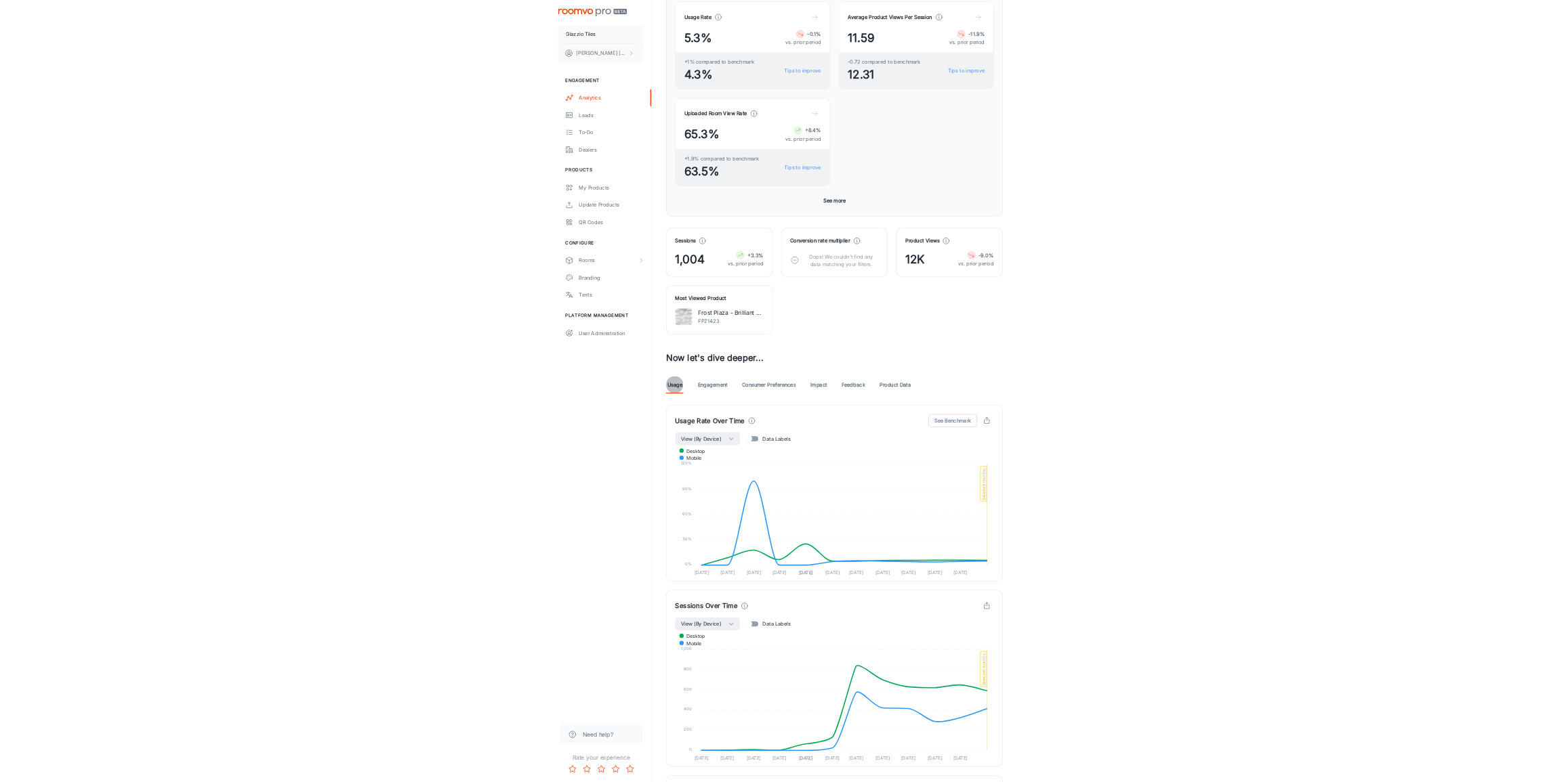
scroll to position [290, 0]
